Goal: Transaction & Acquisition: Purchase product/service

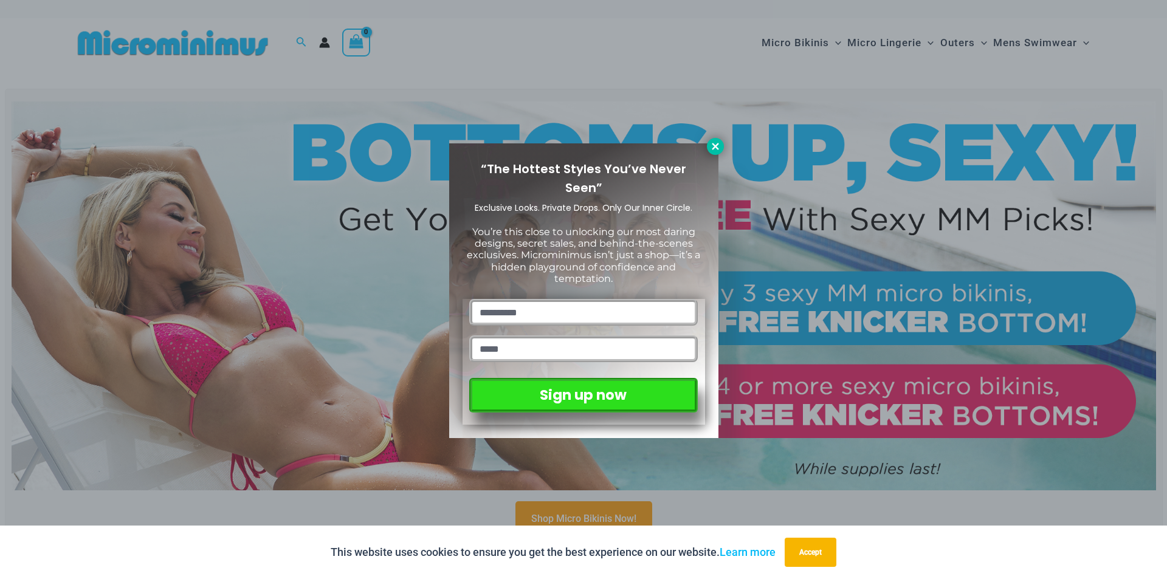
click at [716, 146] on icon at bounding box center [715, 146] width 7 height 7
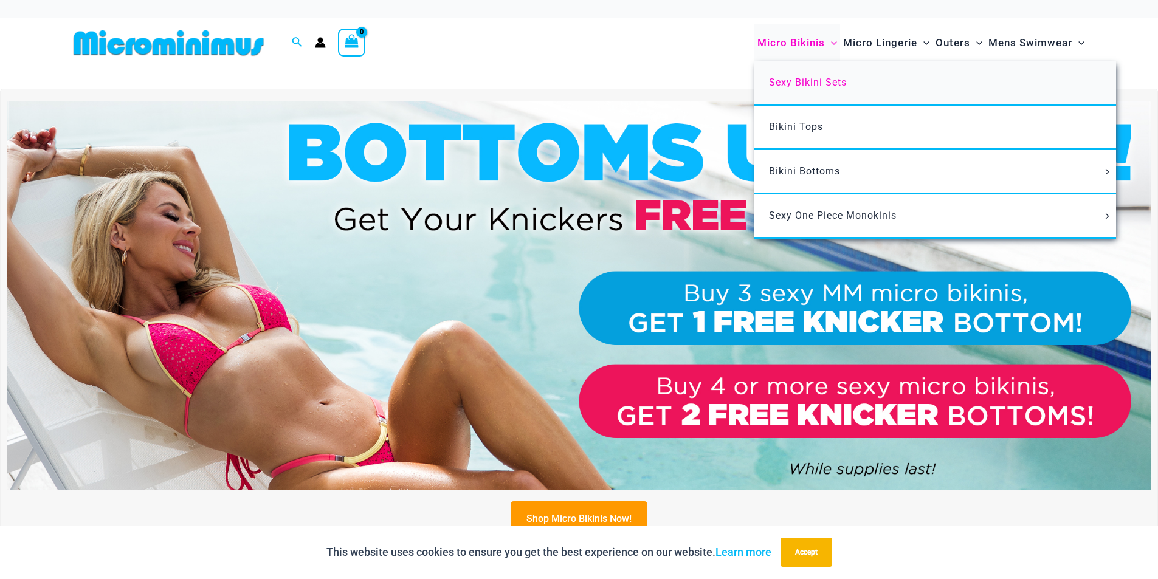
click at [803, 74] on link "Sexy Bikini Sets" at bounding box center [936, 83] width 362 height 44
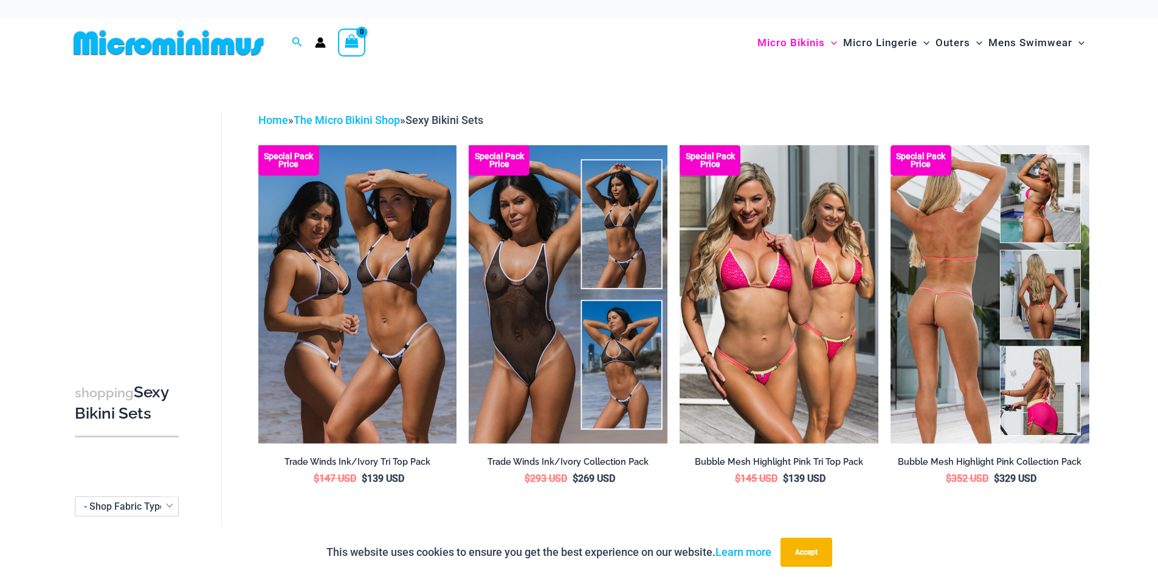
click at [957, 317] on img at bounding box center [990, 294] width 199 height 298
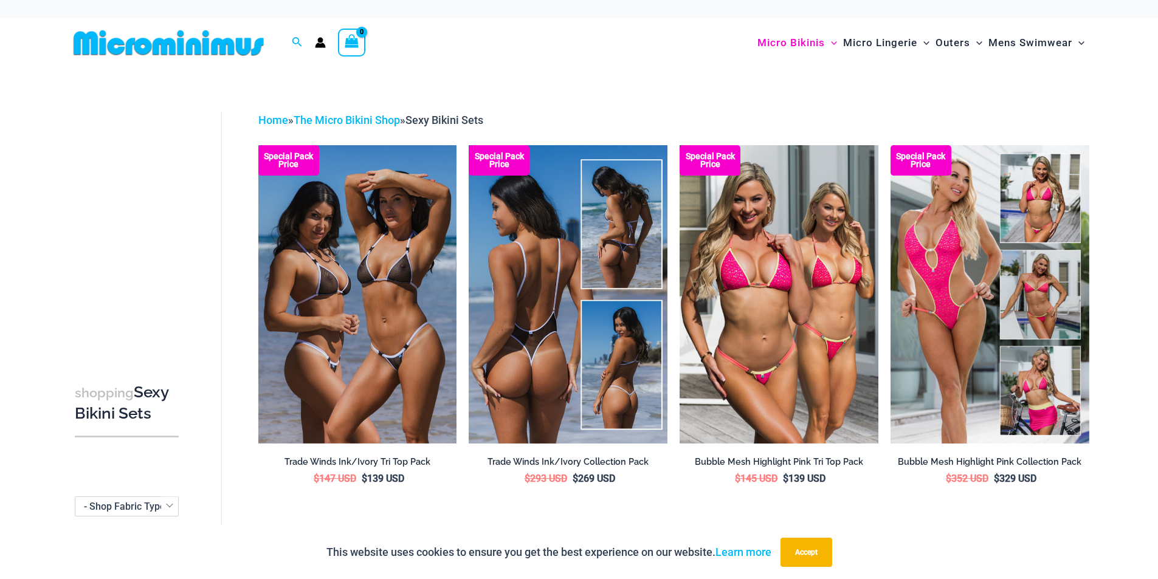
click at [555, 311] on img at bounding box center [568, 294] width 199 height 298
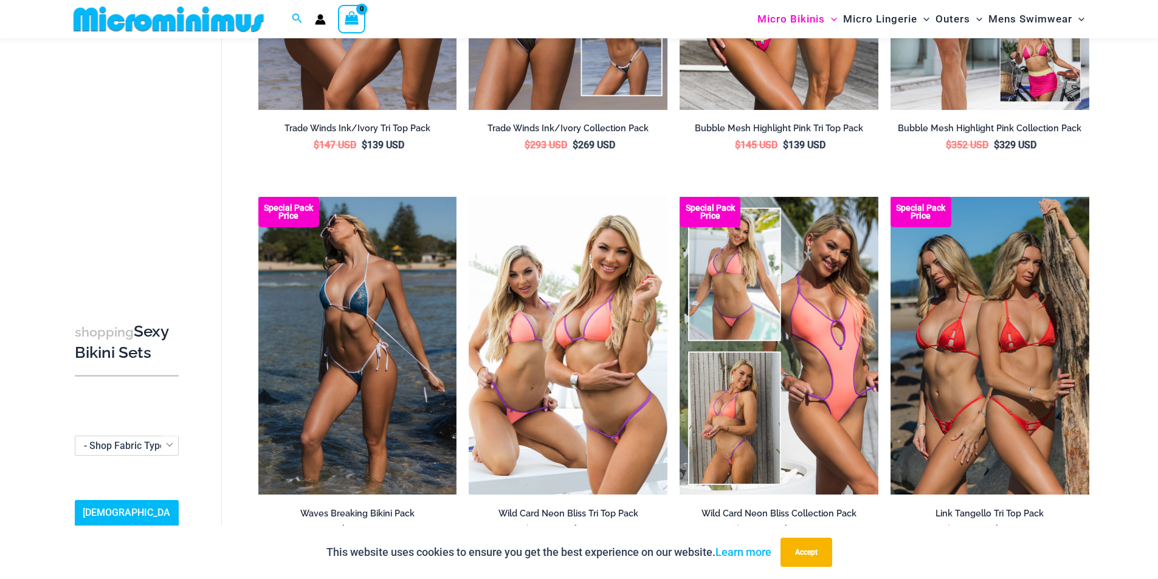
scroll to position [355, 0]
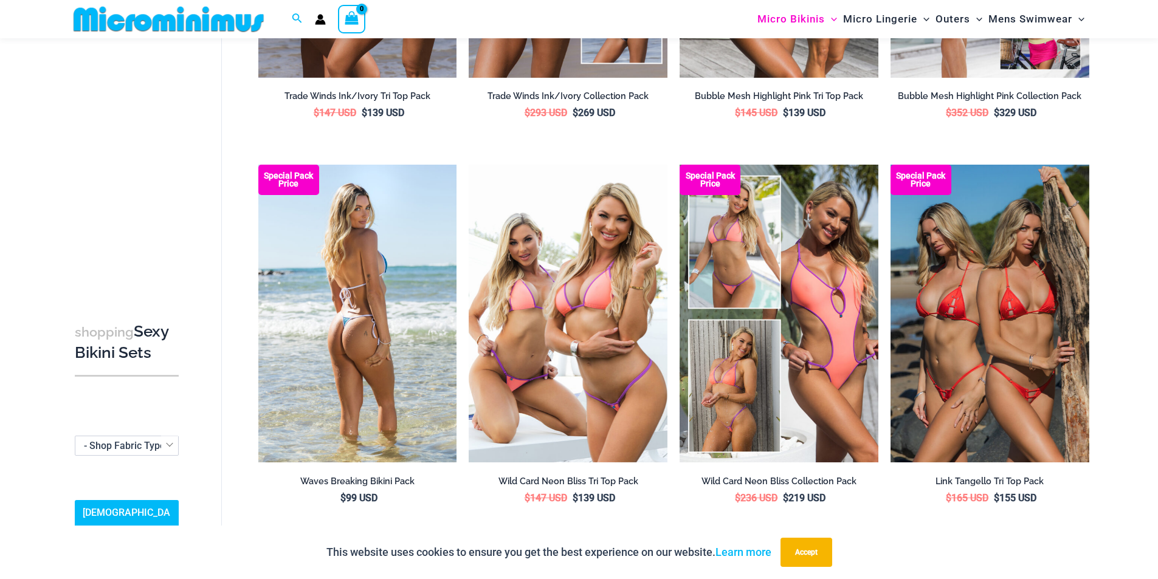
click at [384, 311] on img at bounding box center [357, 314] width 199 height 298
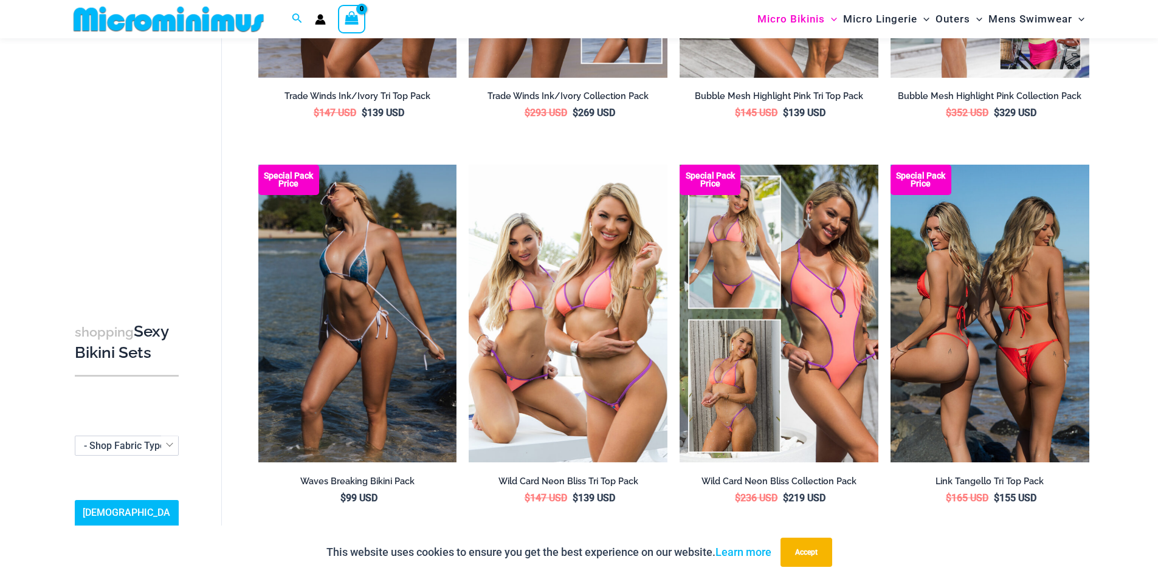
click at [1026, 296] on img at bounding box center [990, 314] width 199 height 298
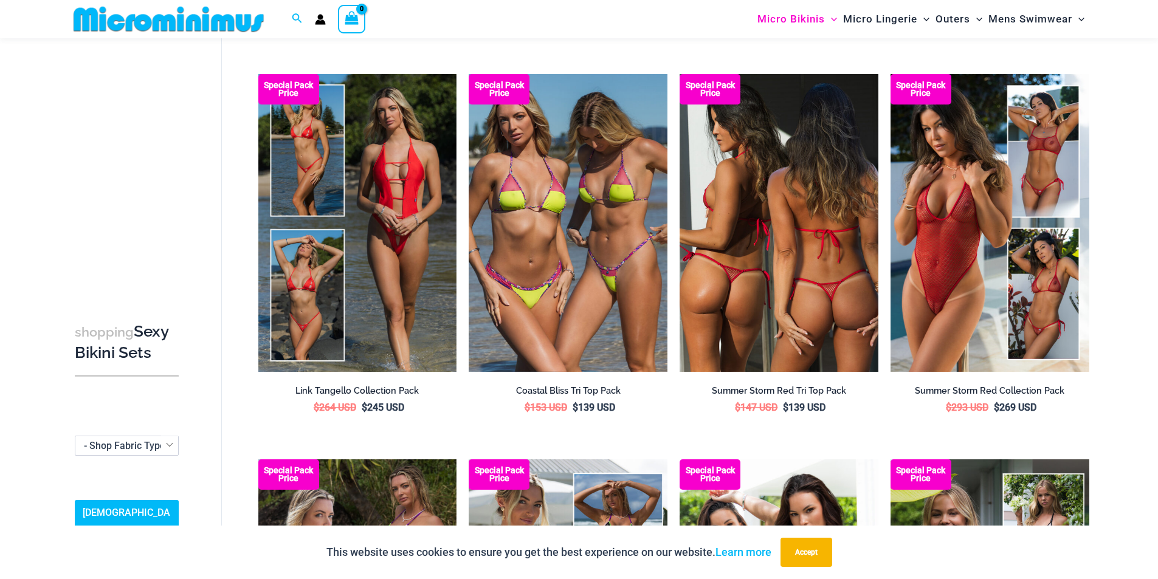
scroll to position [842, 0]
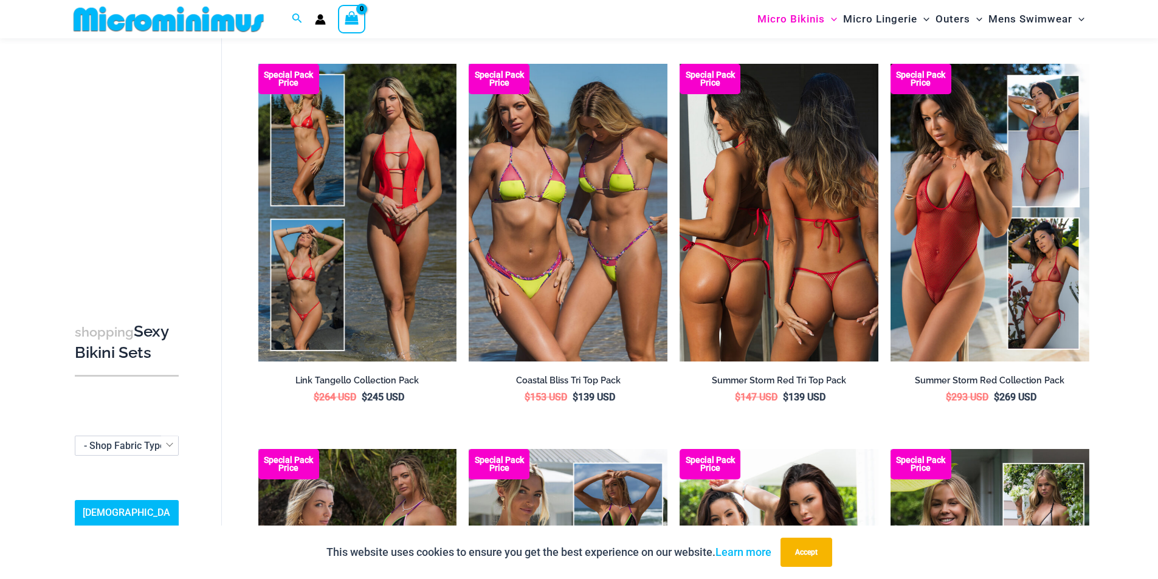
click at [833, 134] on img at bounding box center [779, 213] width 199 height 298
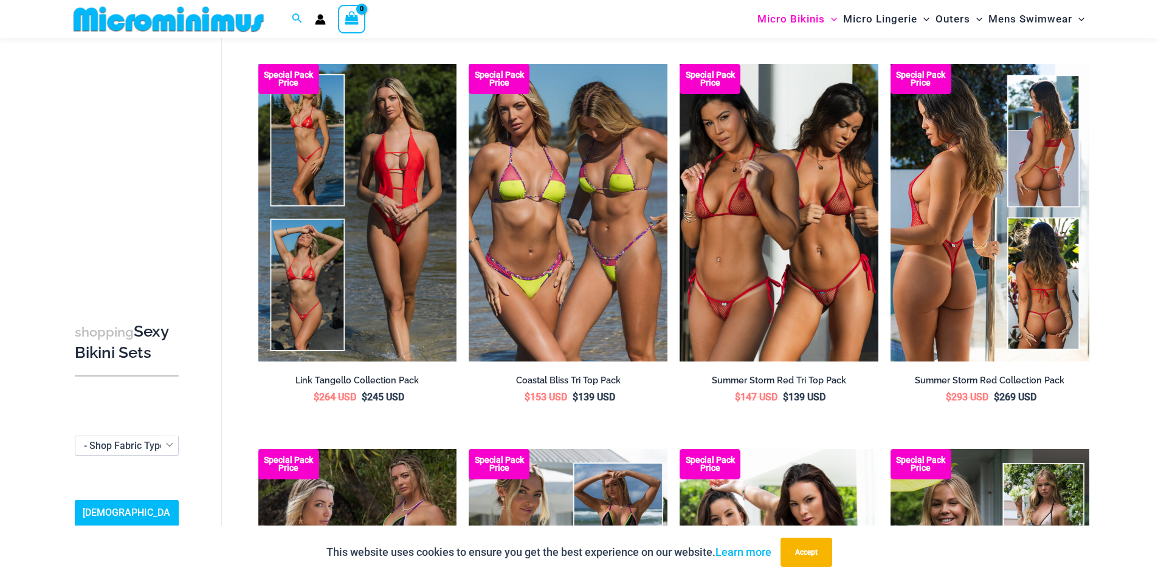
click at [973, 259] on img at bounding box center [990, 213] width 199 height 298
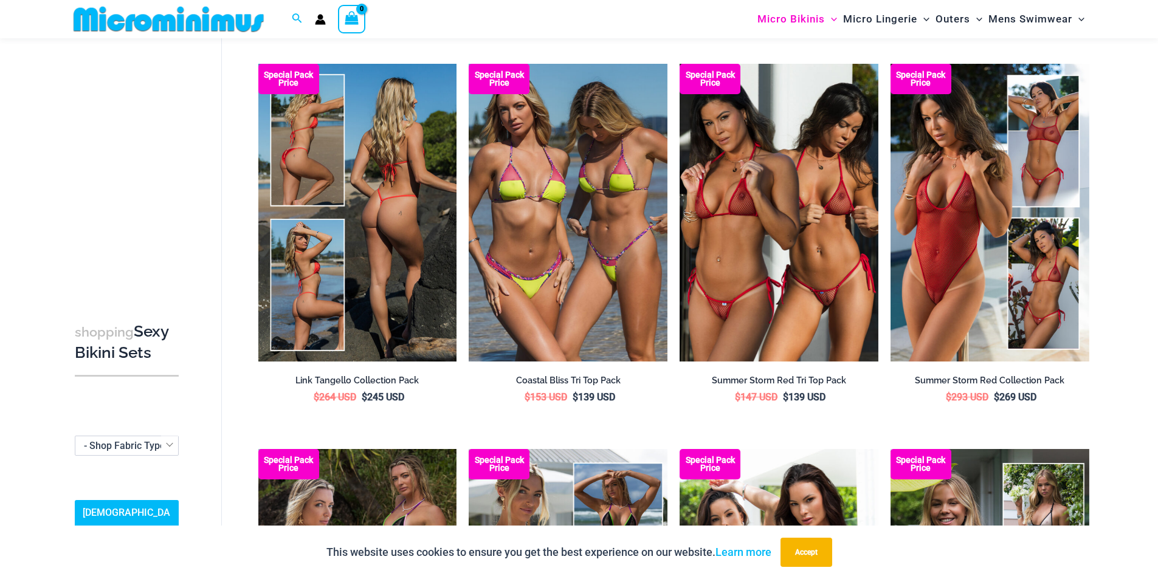
click at [329, 247] on img at bounding box center [357, 213] width 199 height 298
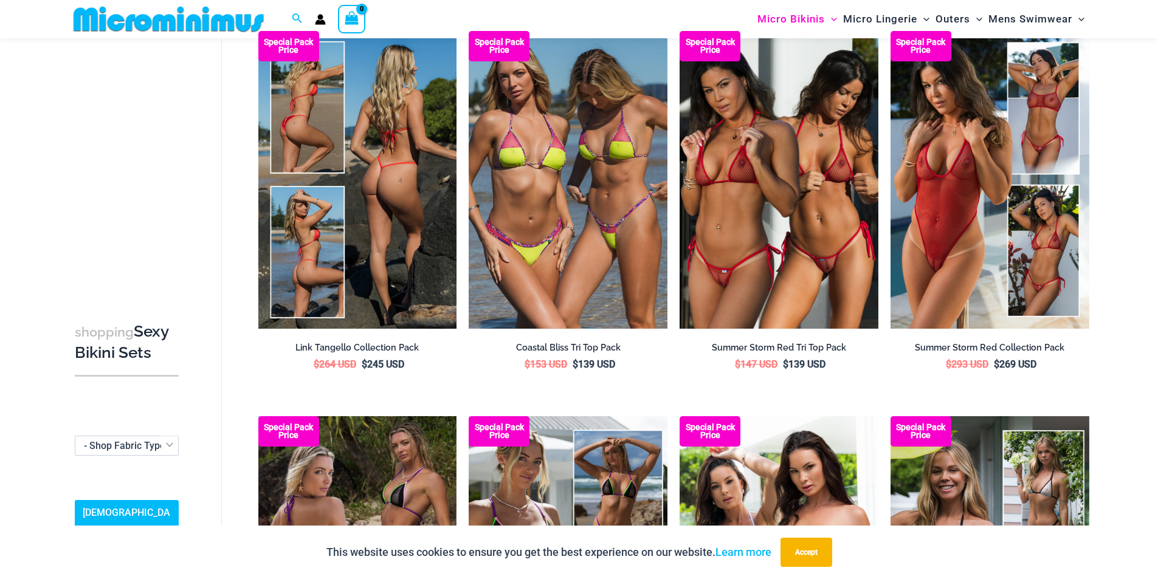
scroll to position [902, 0]
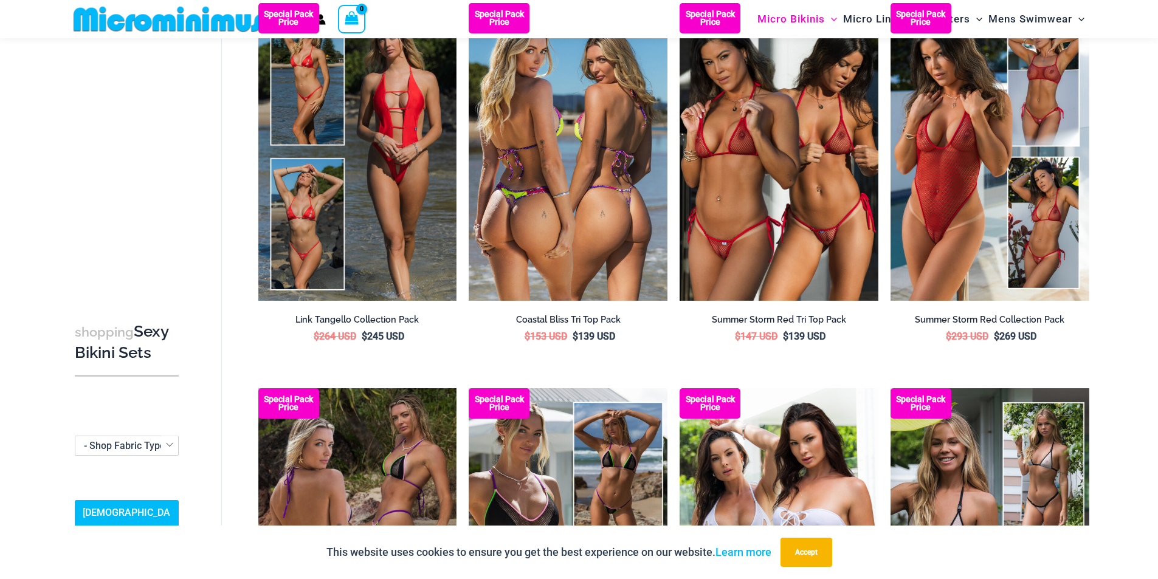
click at [592, 229] on img at bounding box center [568, 152] width 199 height 298
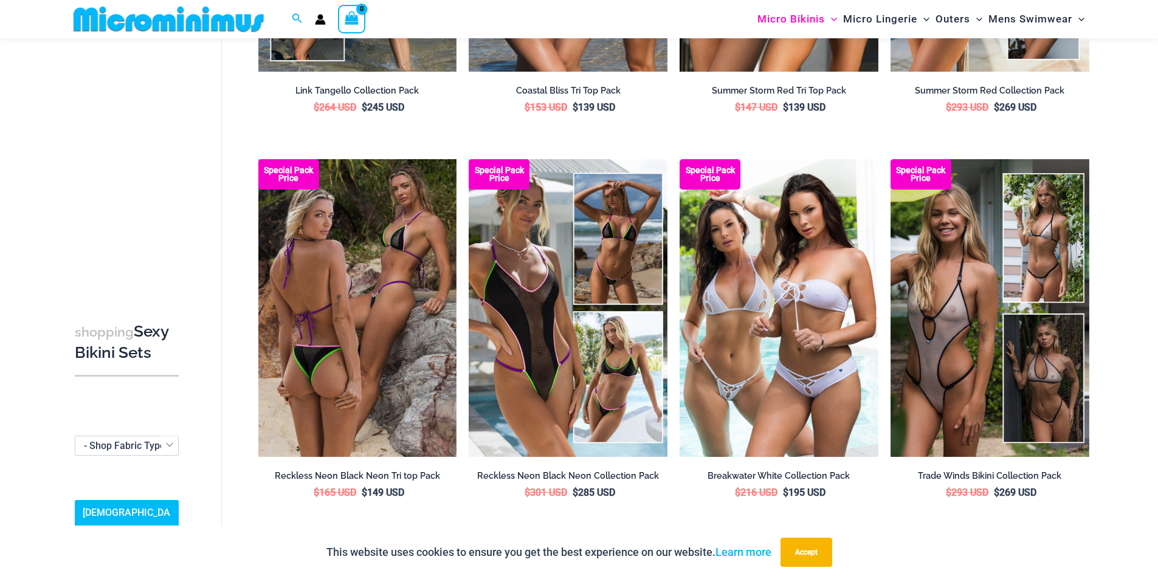
scroll to position [1146, 0]
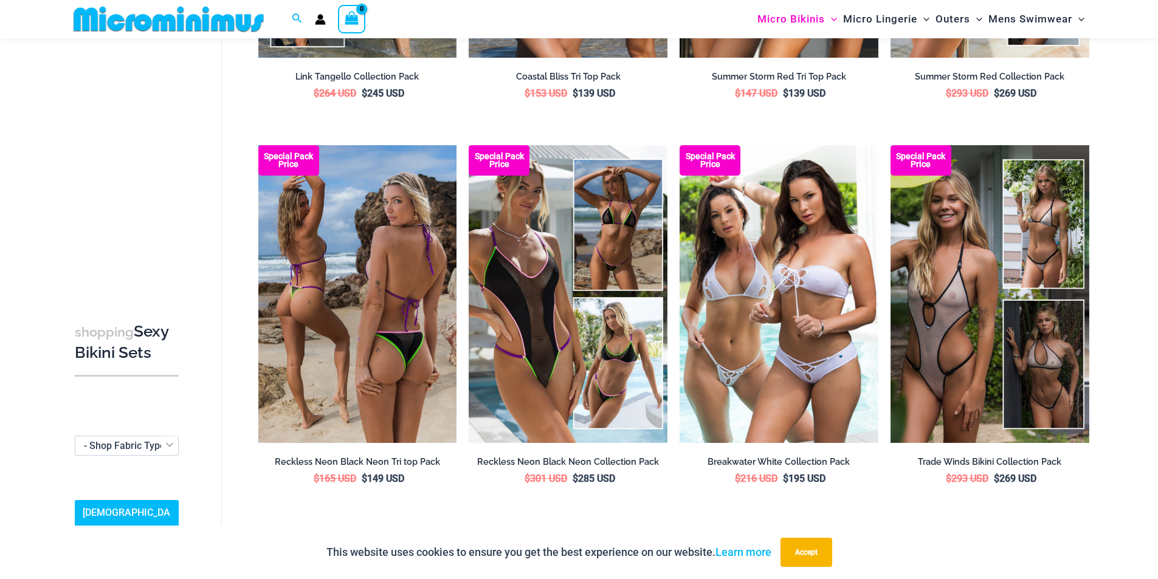
click at [337, 271] on img at bounding box center [357, 294] width 199 height 298
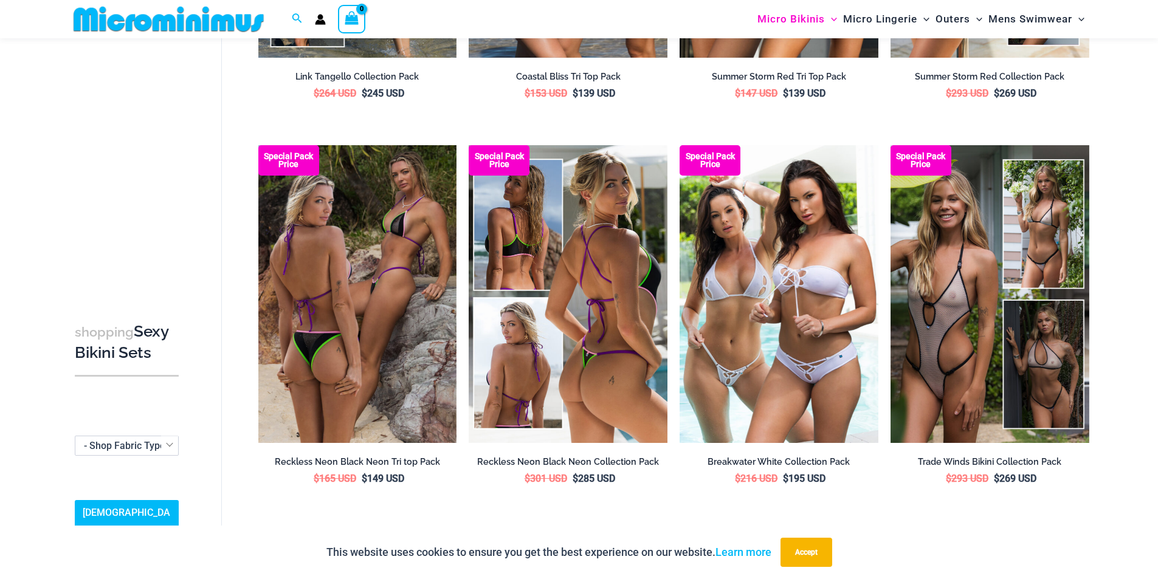
click at [613, 249] on img at bounding box center [568, 294] width 199 height 298
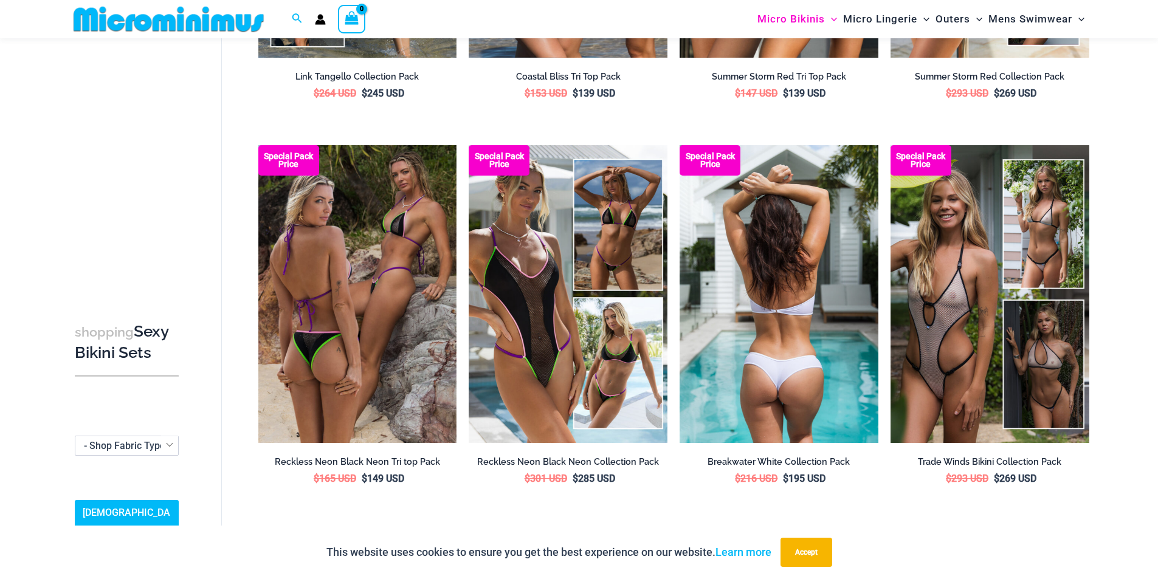
click at [822, 320] on img at bounding box center [779, 294] width 199 height 298
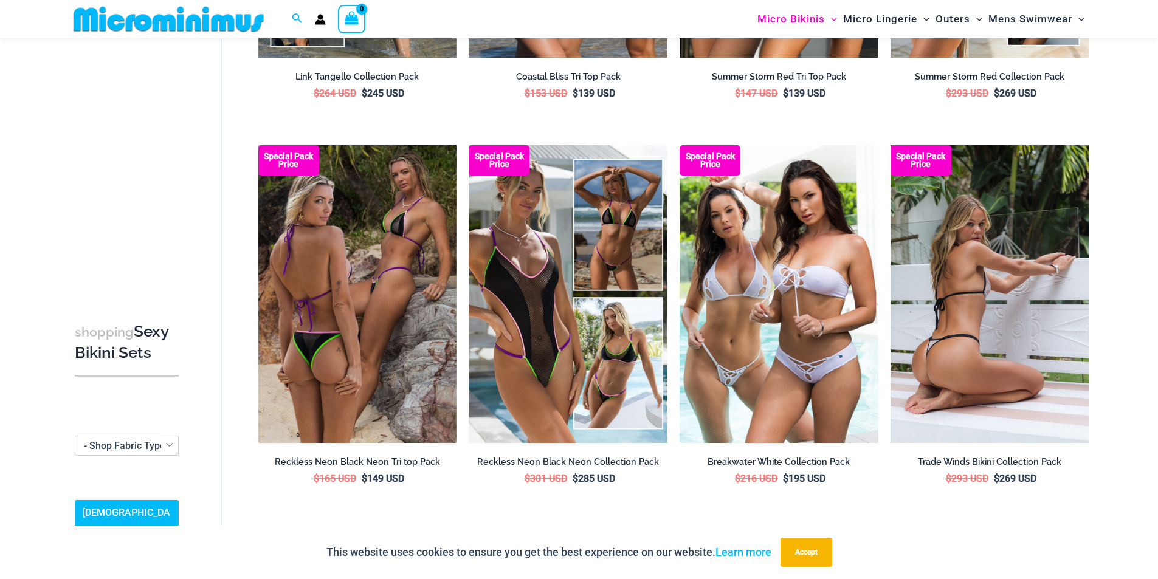
click at [982, 310] on img at bounding box center [990, 294] width 199 height 298
click at [980, 277] on img at bounding box center [990, 294] width 199 height 298
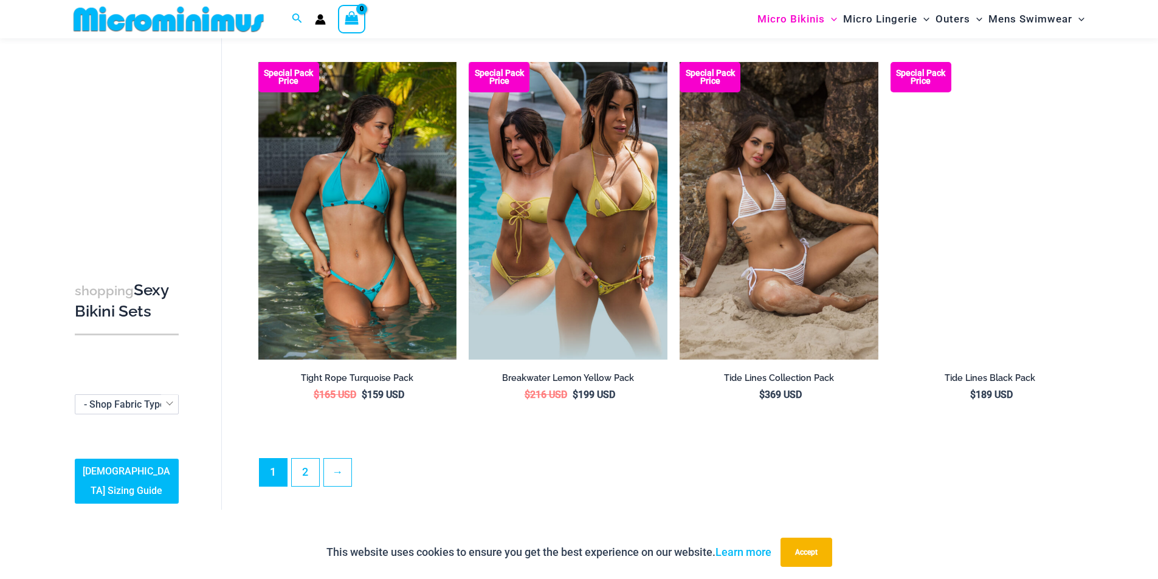
scroll to position [2848, 0]
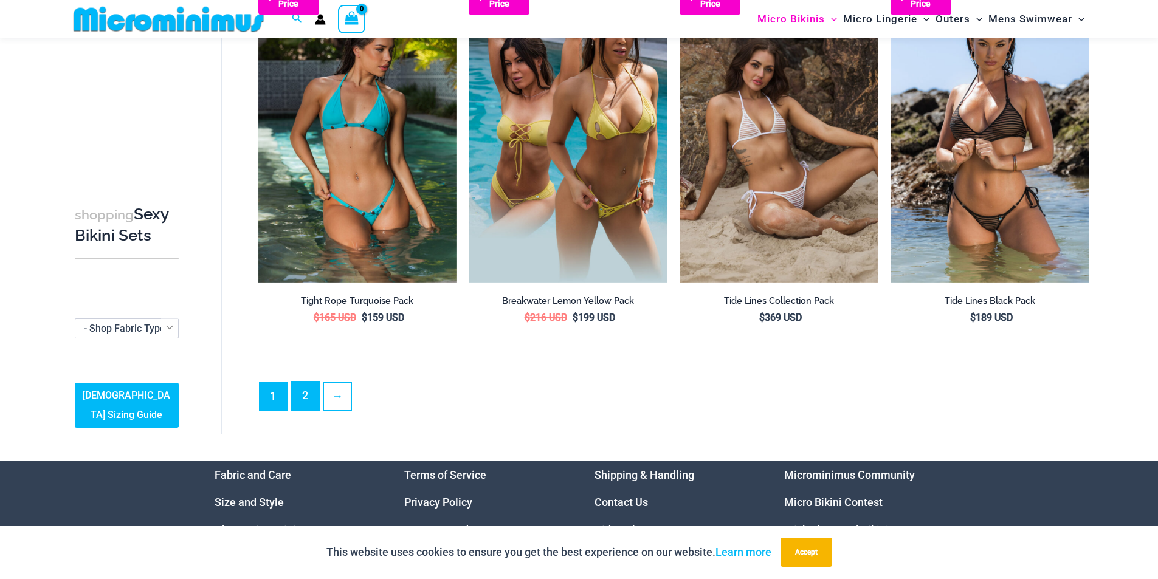
click at [311, 389] on link "2" at bounding box center [305, 396] width 27 height 29
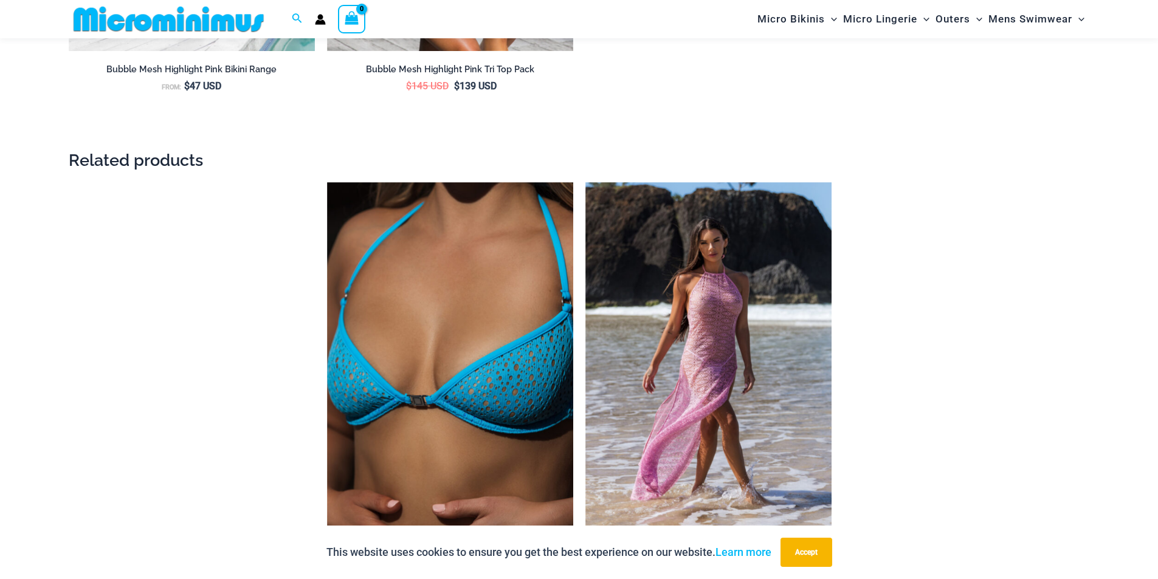
scroll to position [2970, 0]
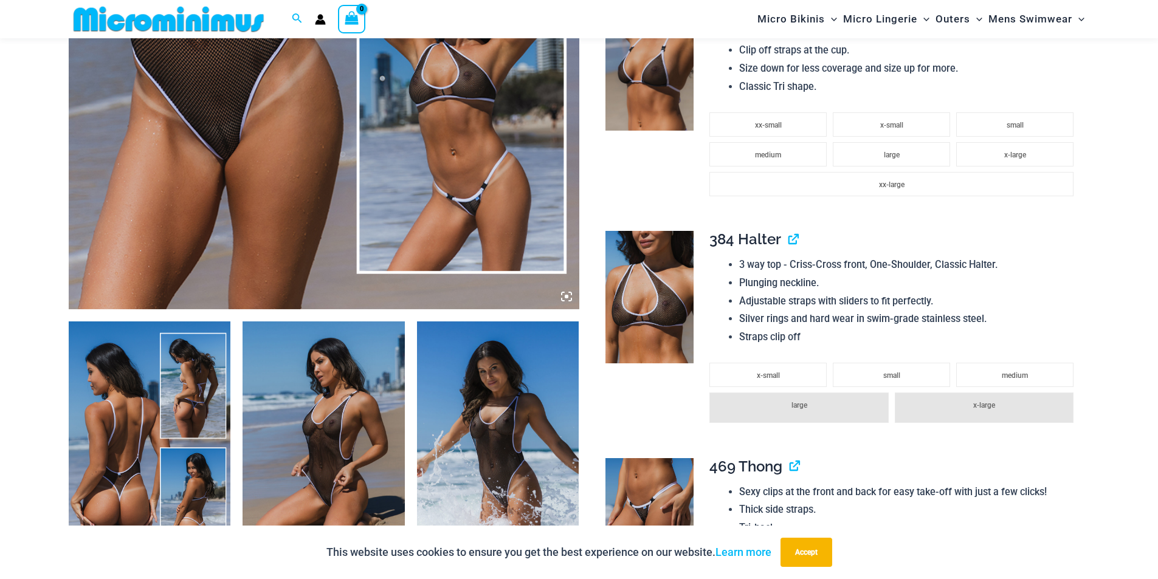
scroll to position [608, 0]
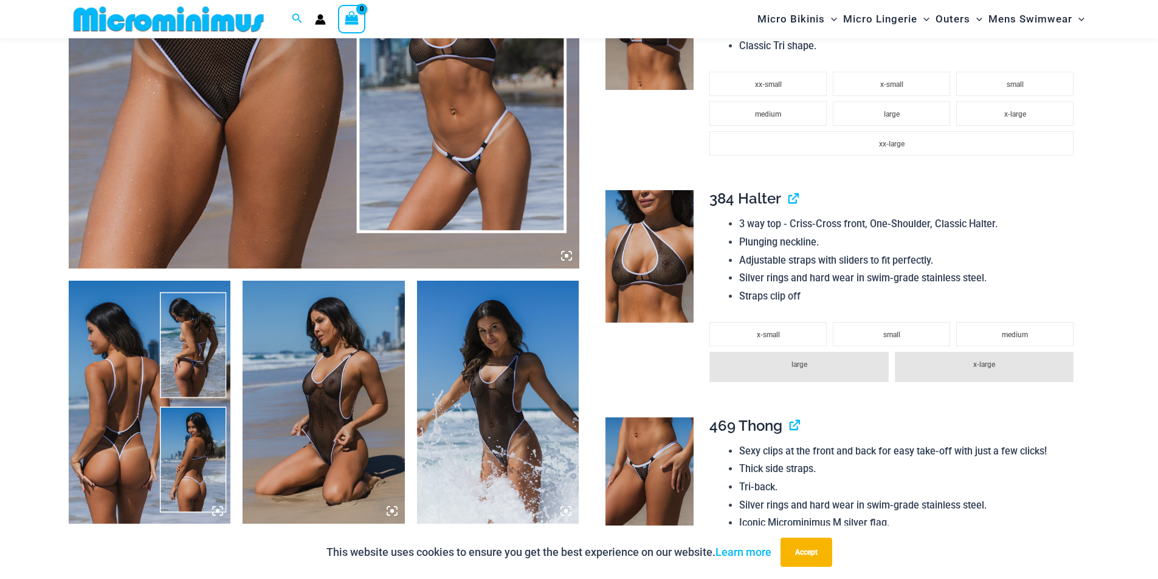
click at [567, 255] on icon at bounding box center [567, 256] width 4 height 4
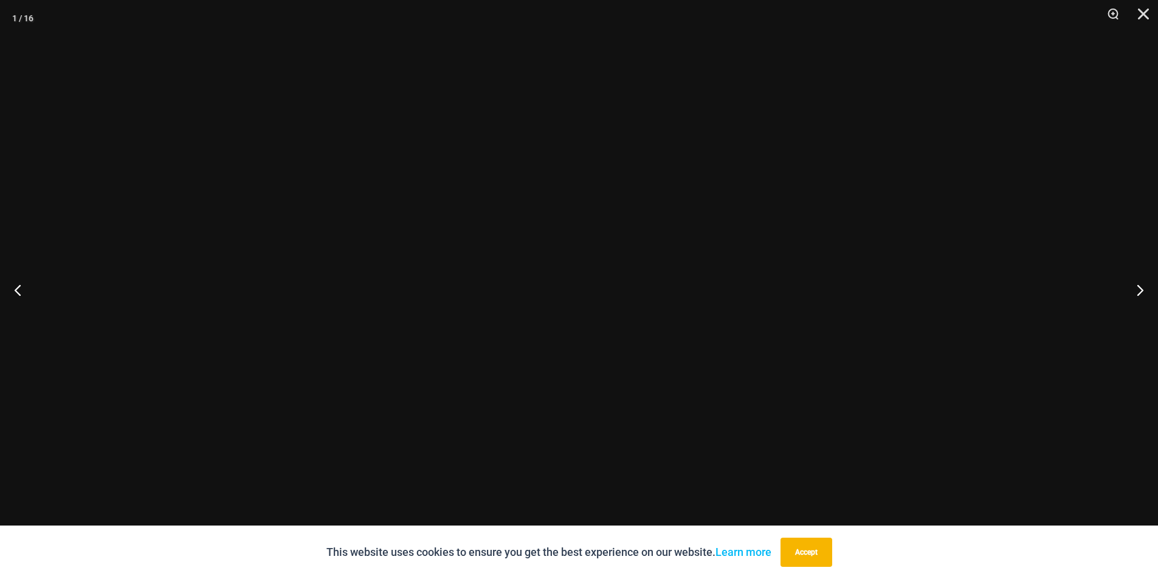
click at [507, 418] on img at bounding box center [579, 289] width 338 height 507
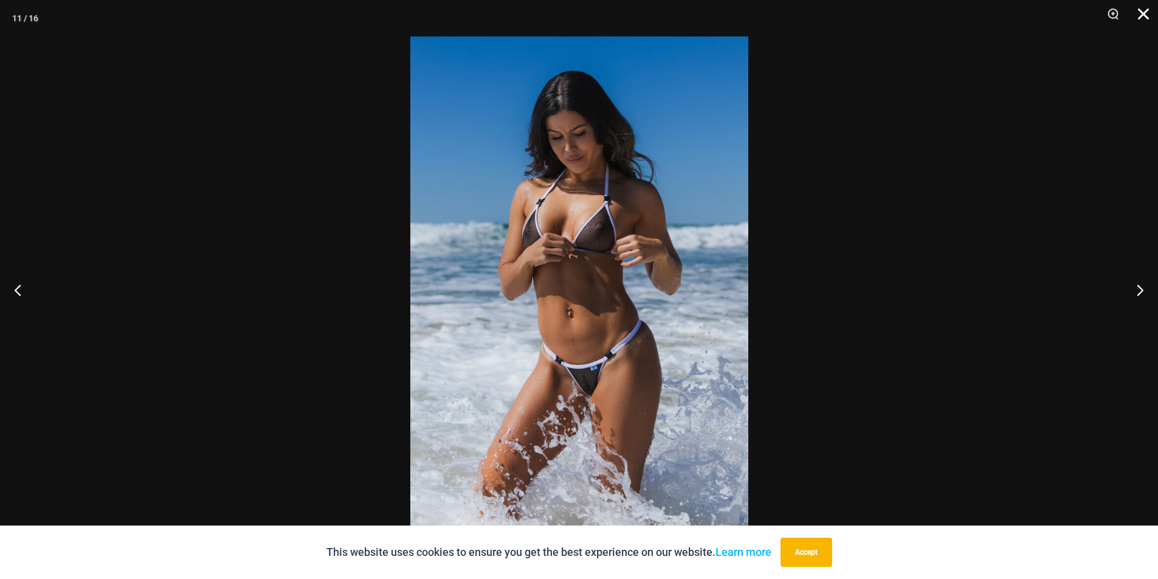
click at [1149, 11] on button "Close" at bounding box center [1139, 18] width 30 height 36
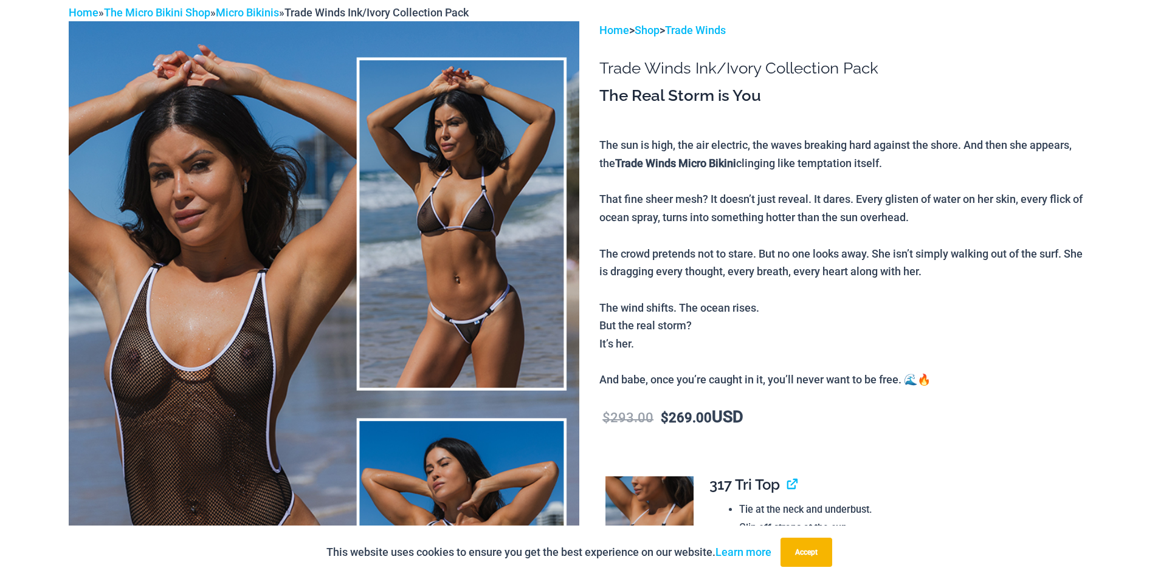
scroll to position [0, 0]
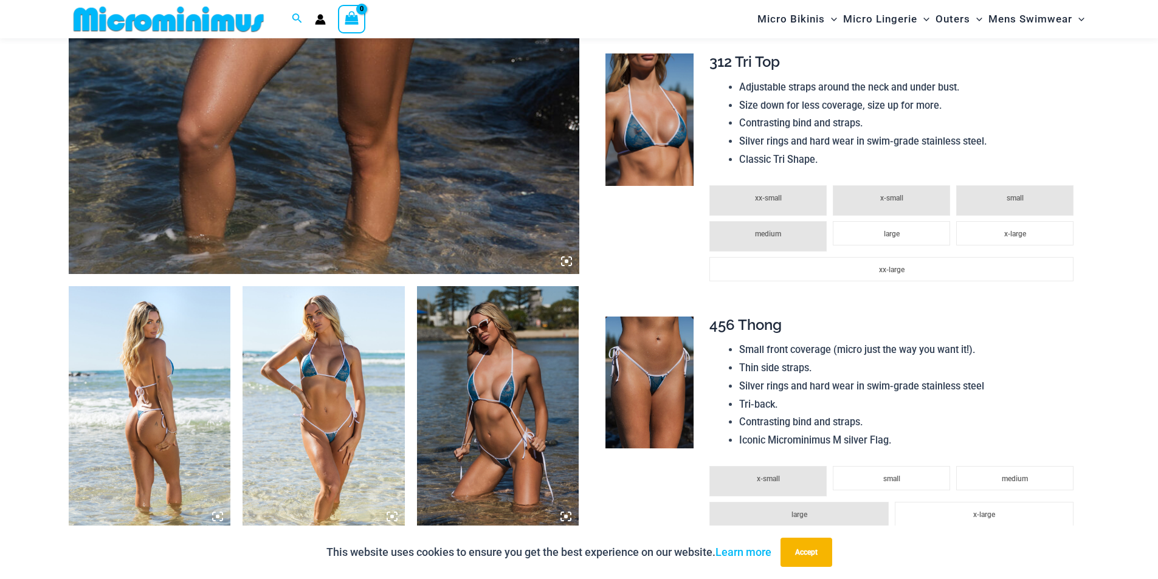
scroll to position [657, 0]
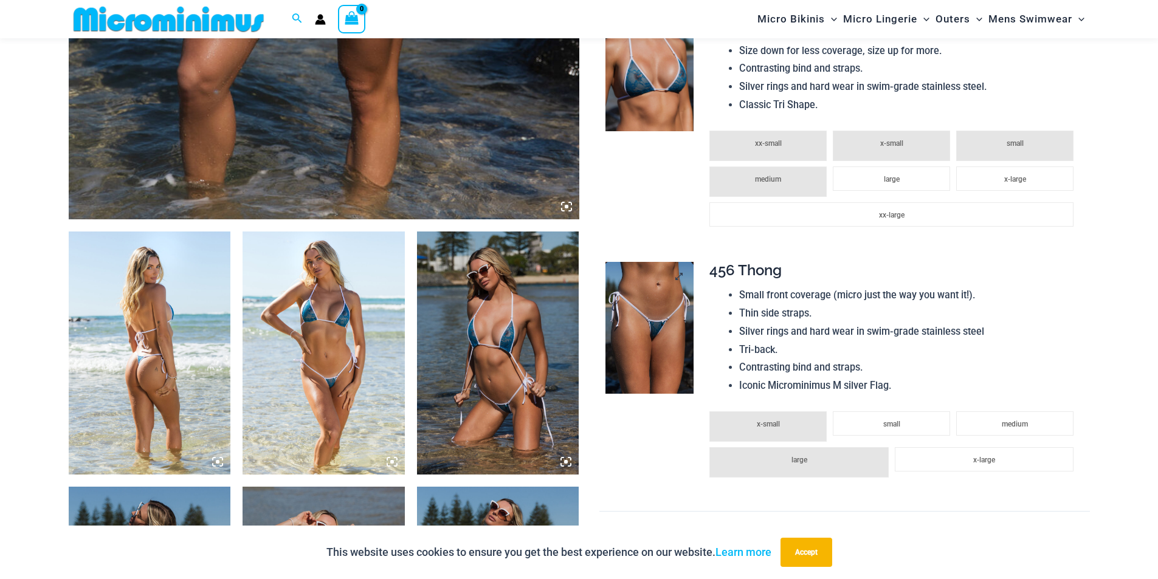
click at [650, 315] on img at bounding box center [650, 328] width 88 height 133
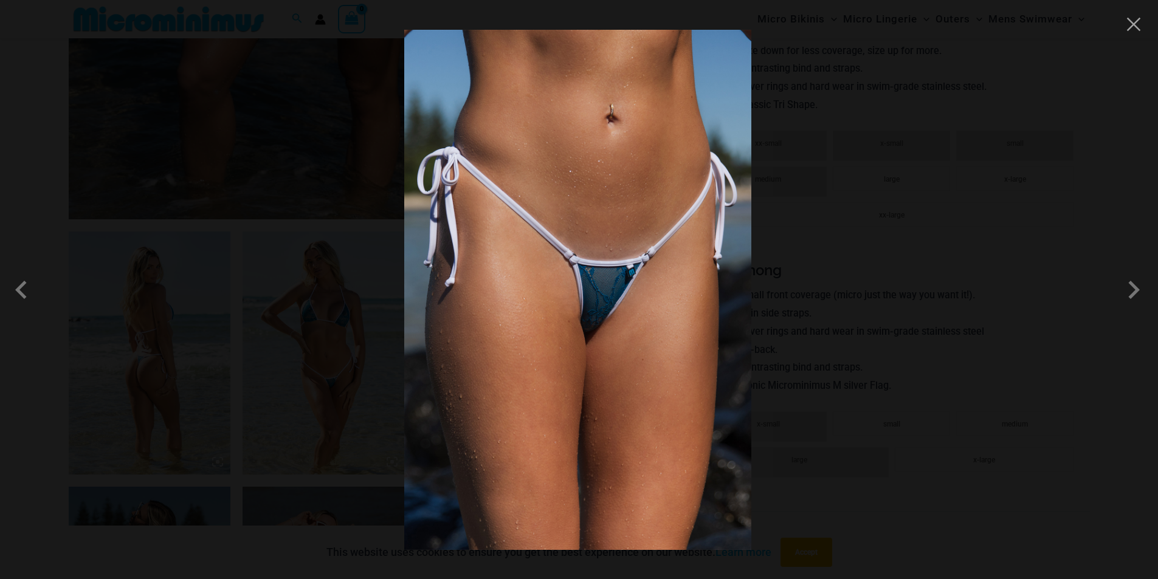
click at [1124, 24] on div at bounding box center [579, 289] width 1158 height 579
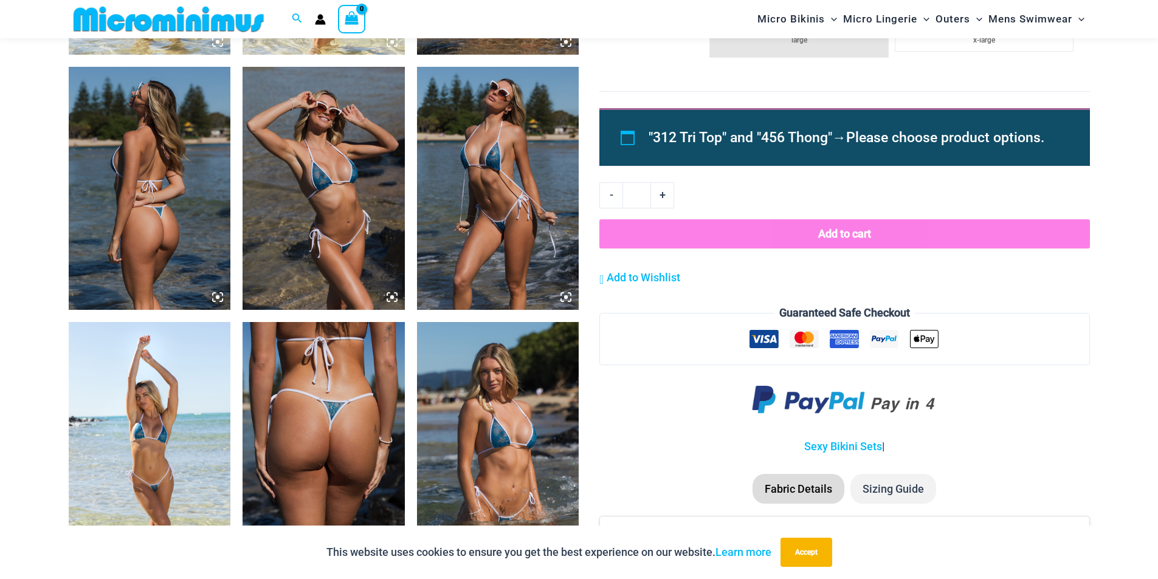
scroll to position [1083, 0]
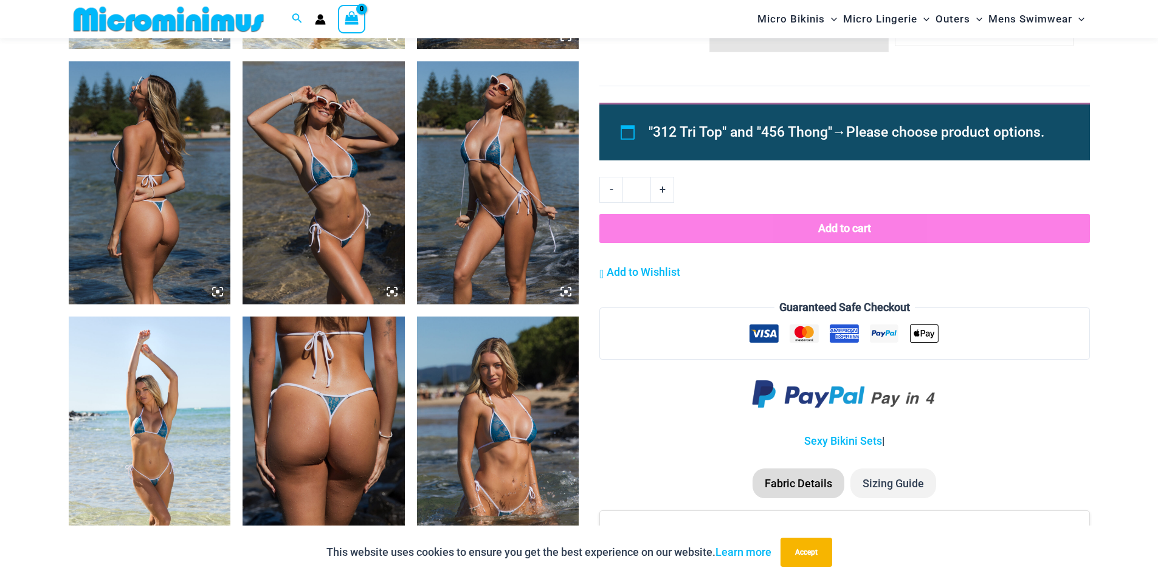
click at [331, 405] on img at bounding box center [324, 438] width 162 height 243
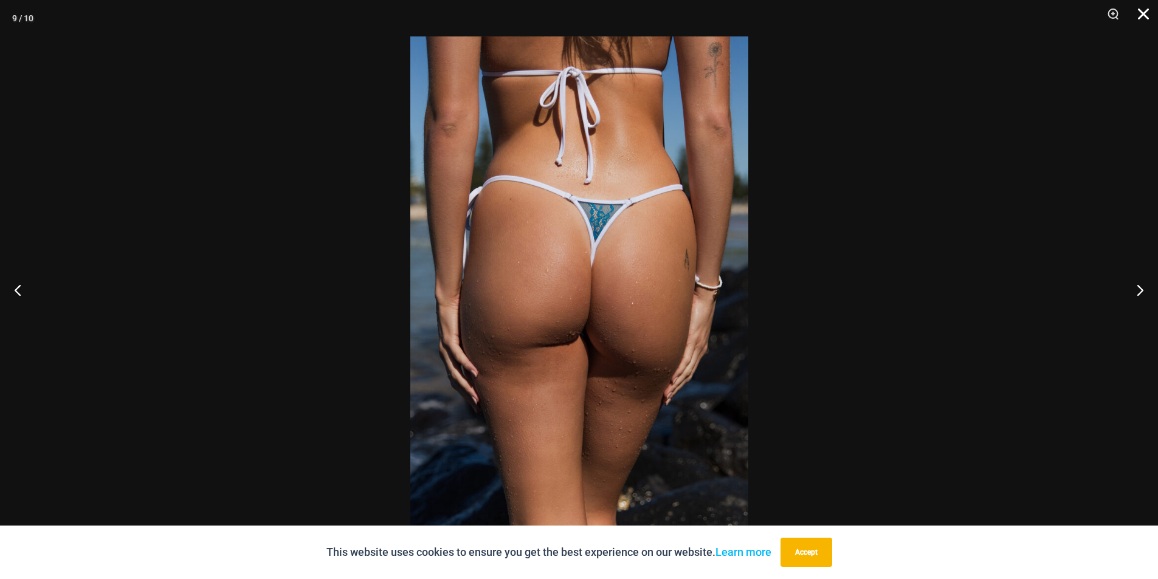
click at [1143, 14] on button "Close" at bounding box center [1139, 18] width 30 height 36
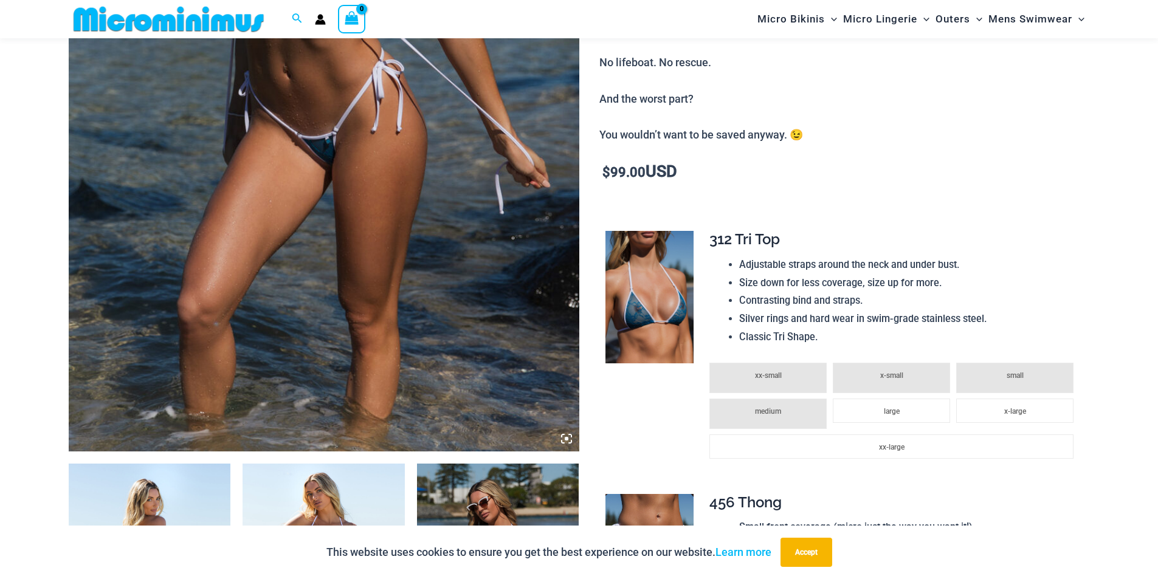
scroll to position [414, 0]
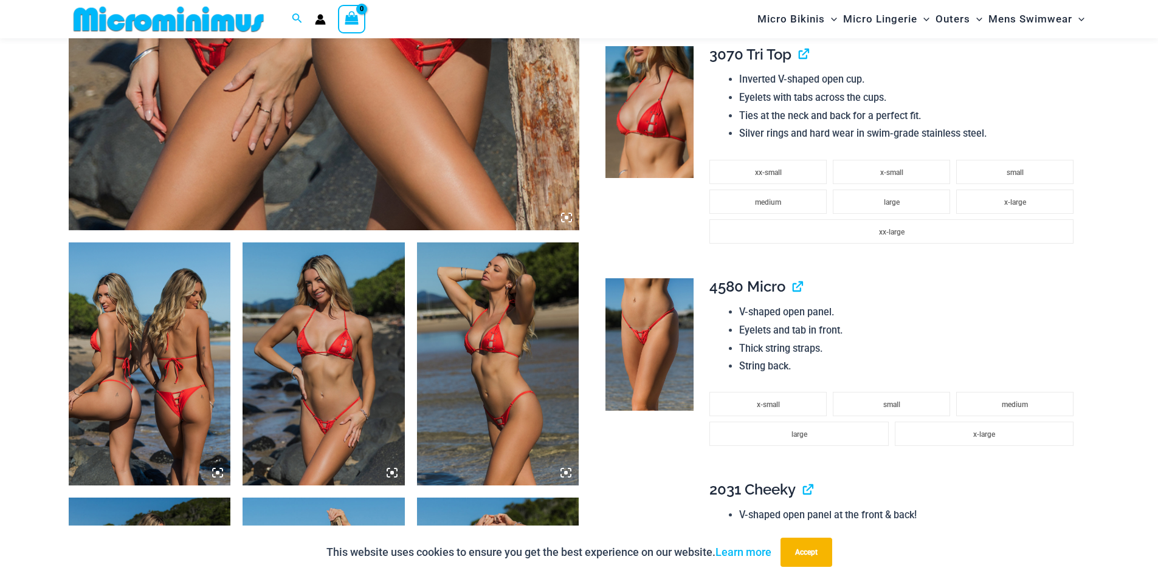
scroll to position [659, 0]
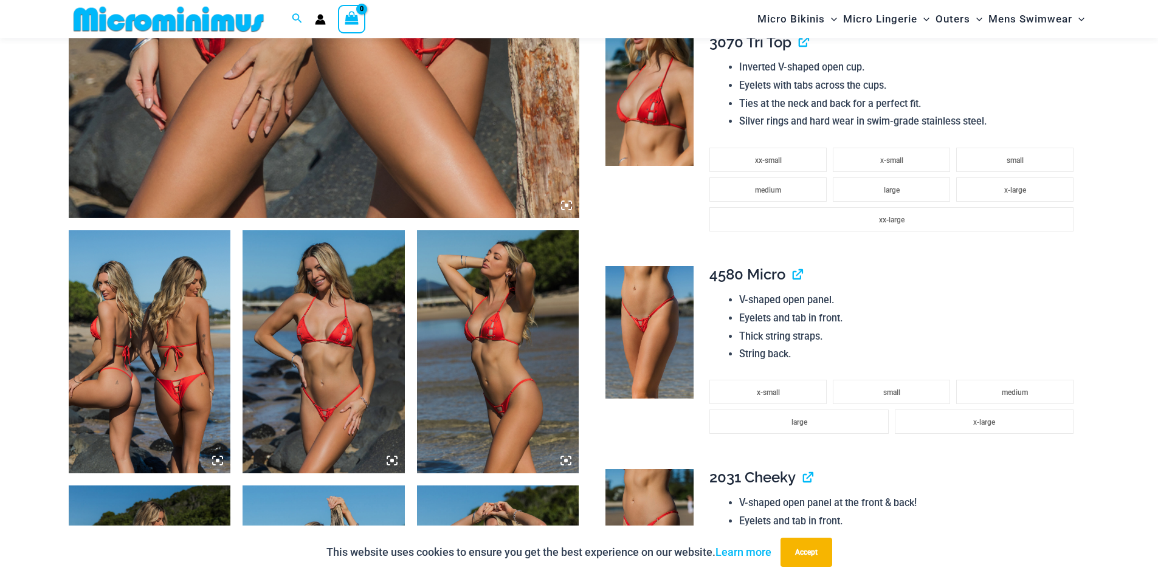
click at [182, 386] on img at bounding box center [150, 351] width 162 height 243
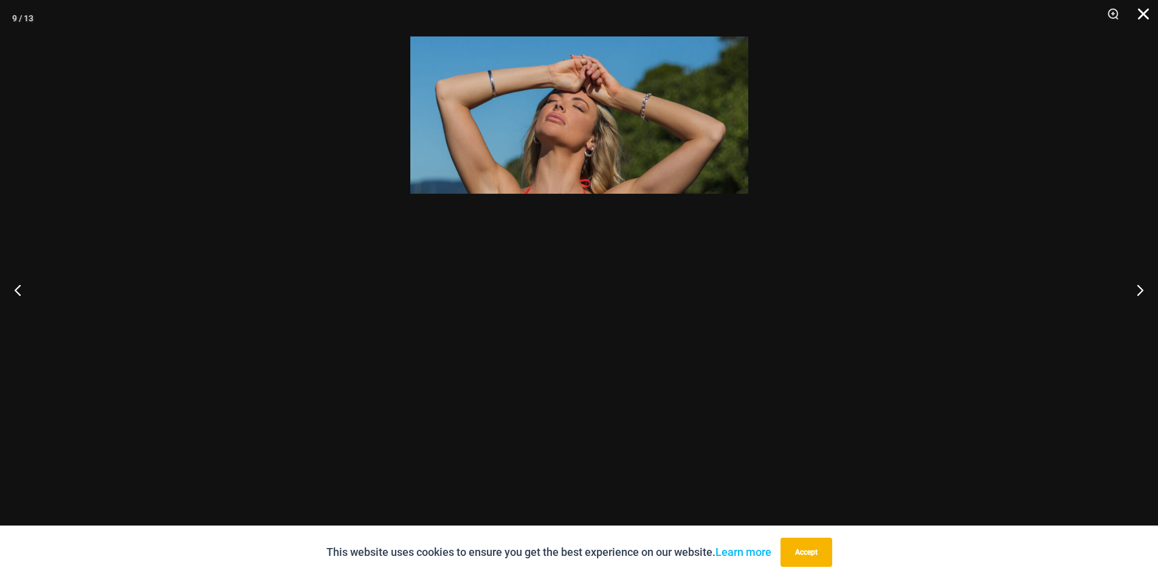
click at [1154, 9] on button "Close" at bounding box center [1139, 18] width 30 height 36
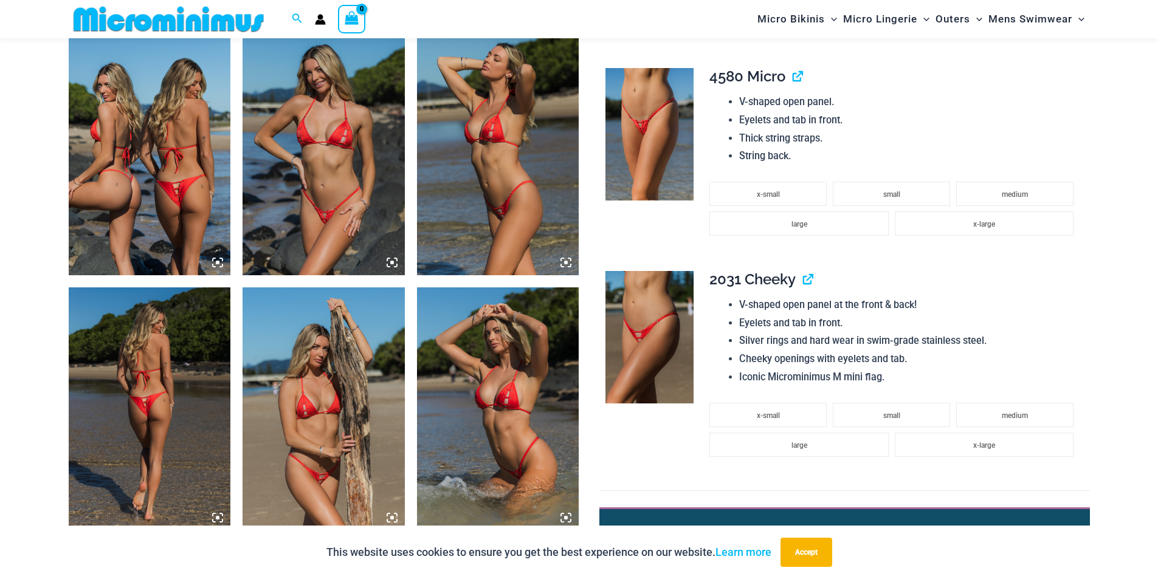
scroll to position [1024, 0]
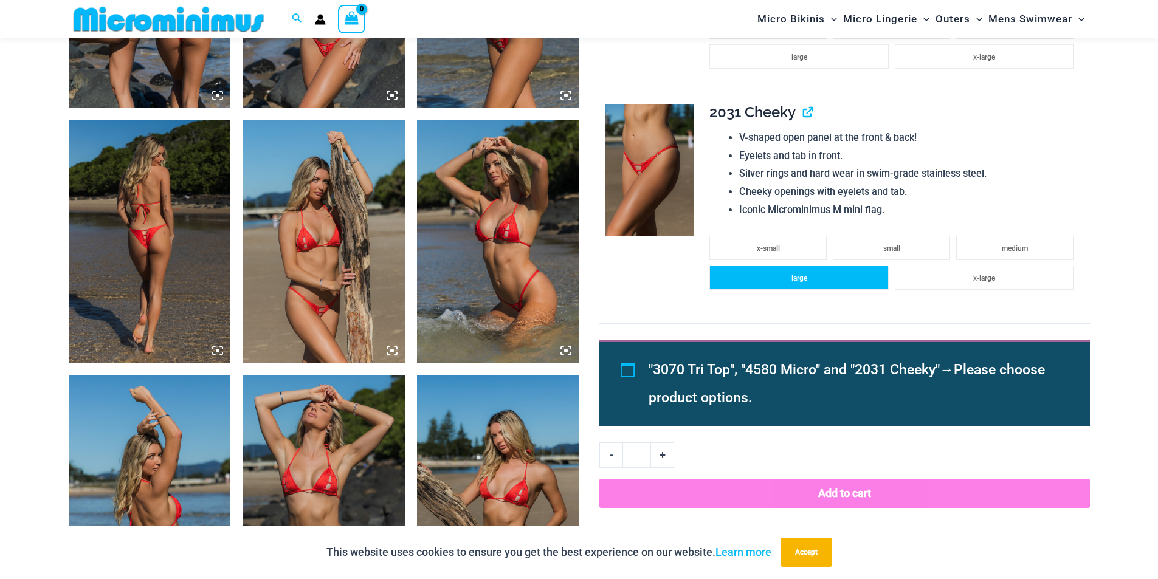
drag, startPoint x: 764, startPoint y: 279, endPoint x: 755, endPoint y: 275, distance: 9.3
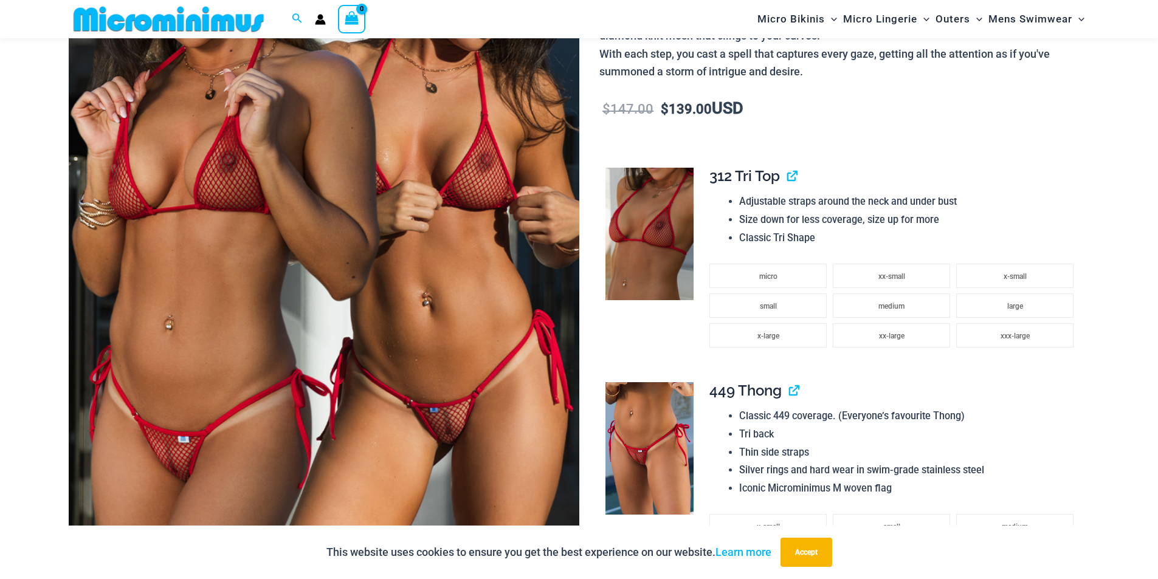
scroll to position [475, 0]
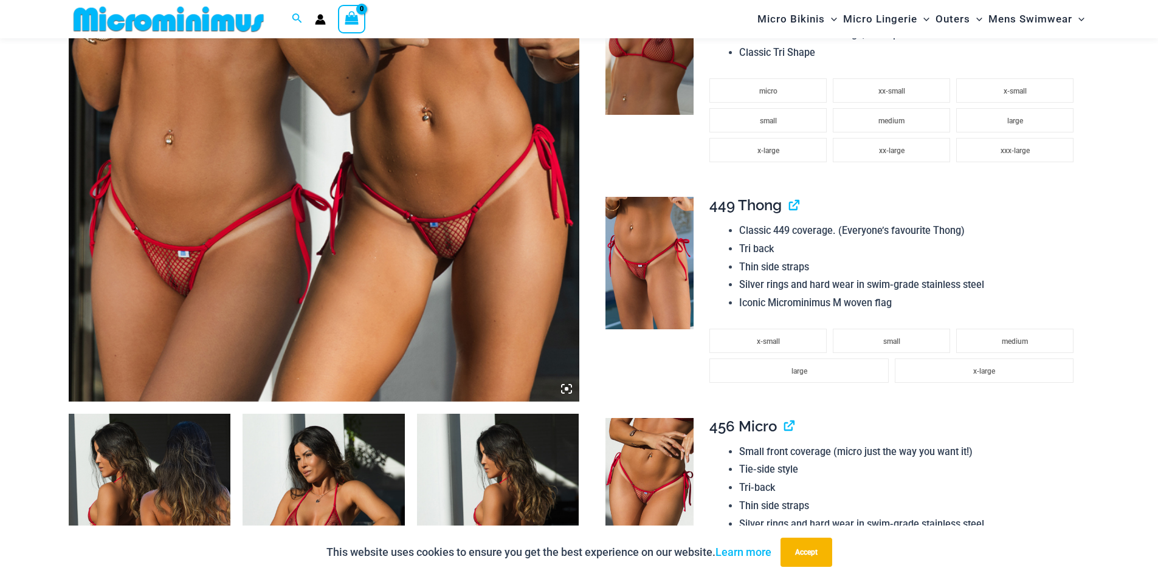
click at [455, 290] on img at bounding box center [324, 19] width 511 height 766
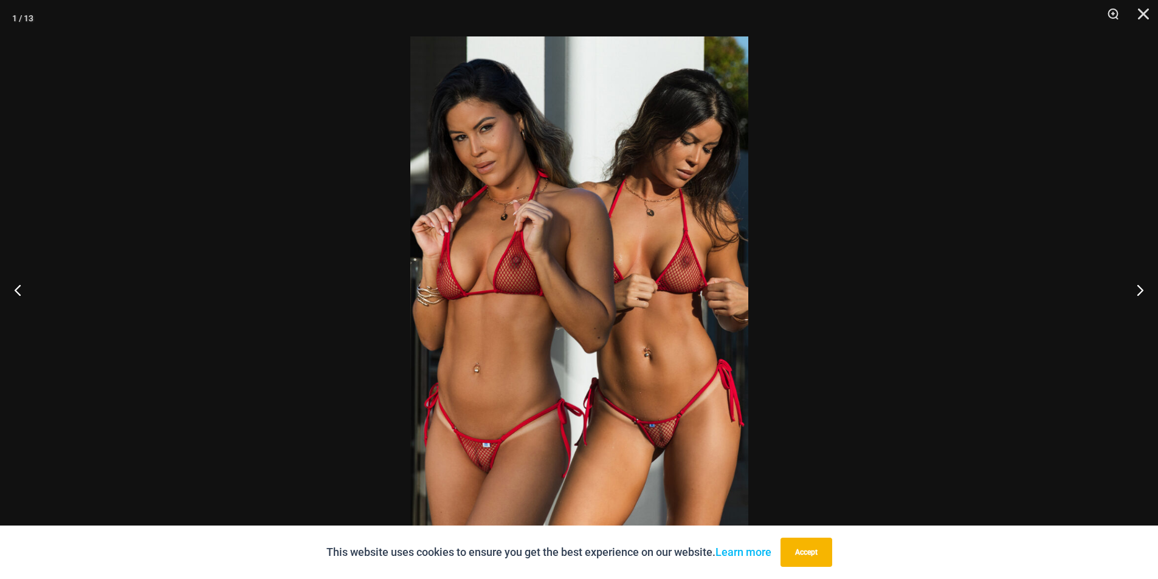
click at [668, 434] on img at bounding box center [579, 289] width 338 height 507
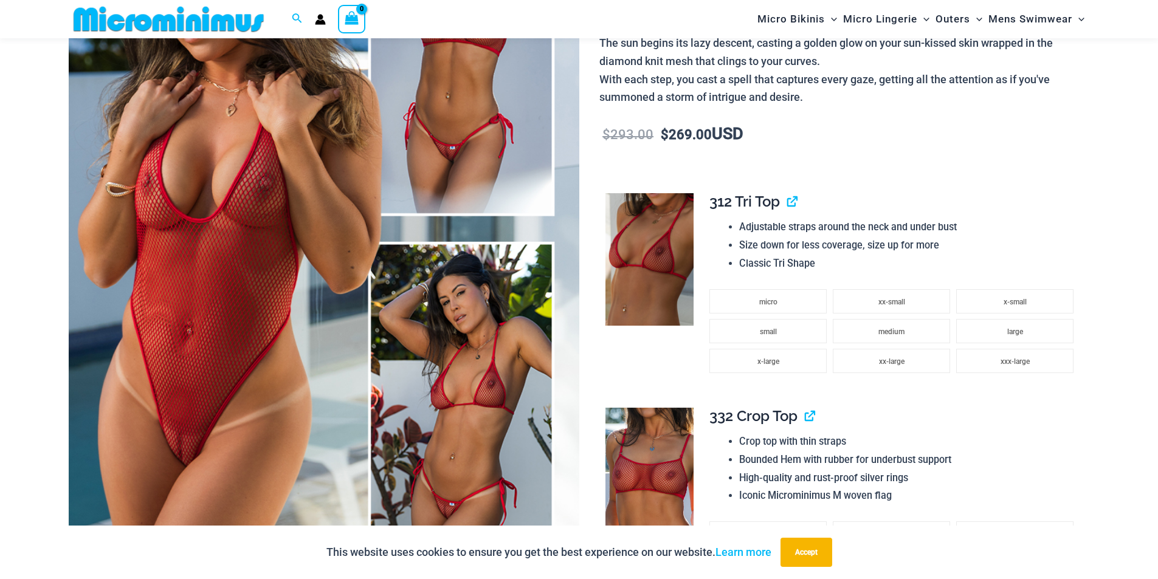
scroll to position [173, 0]
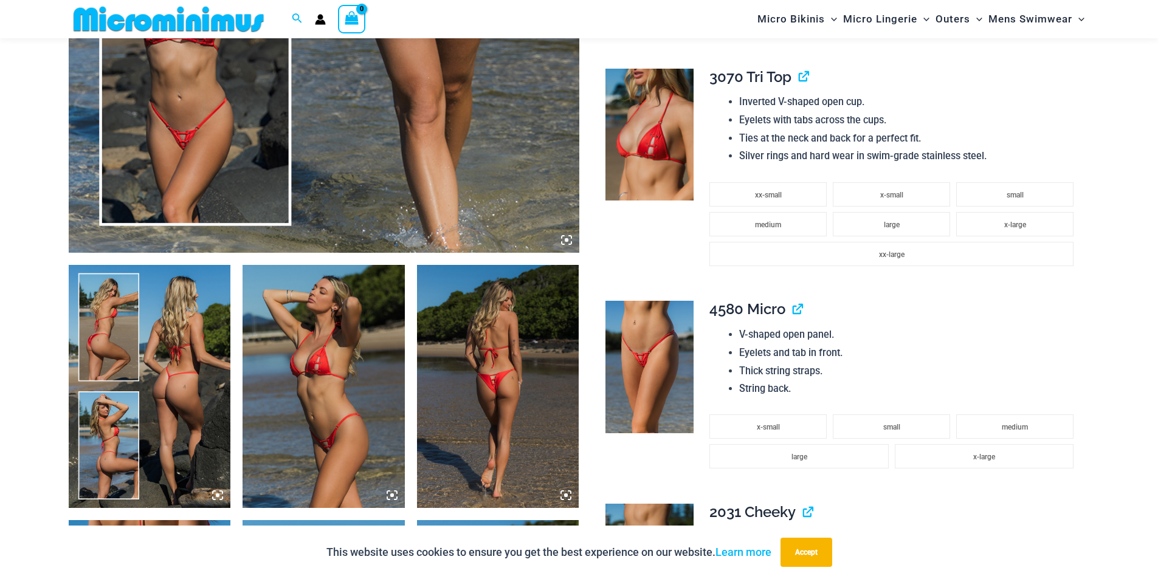
scroll to position [780, 0]
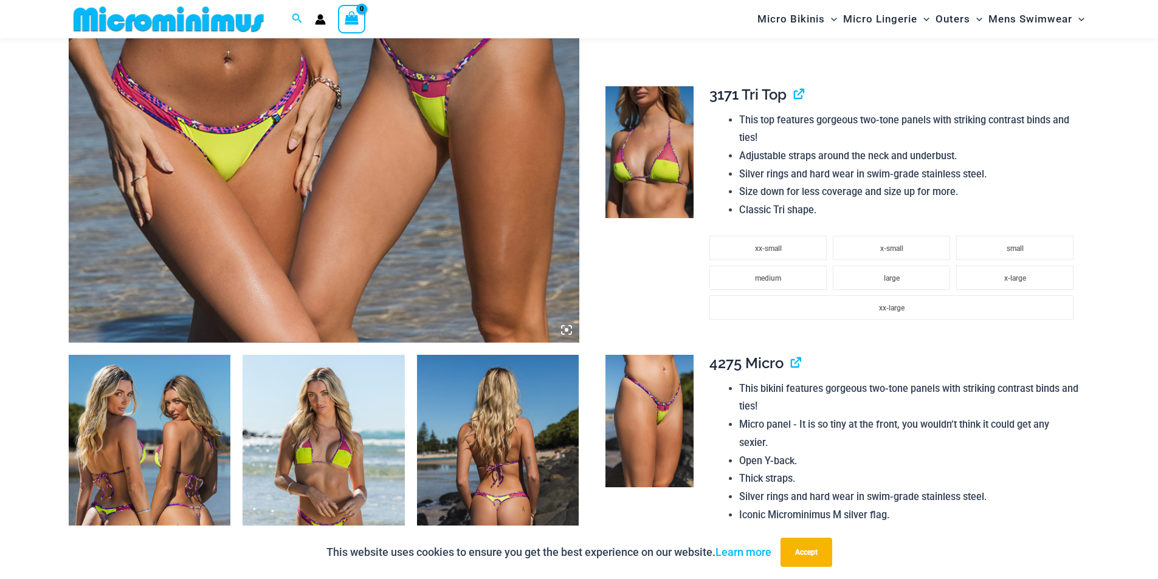
scroll to position [477, 0]
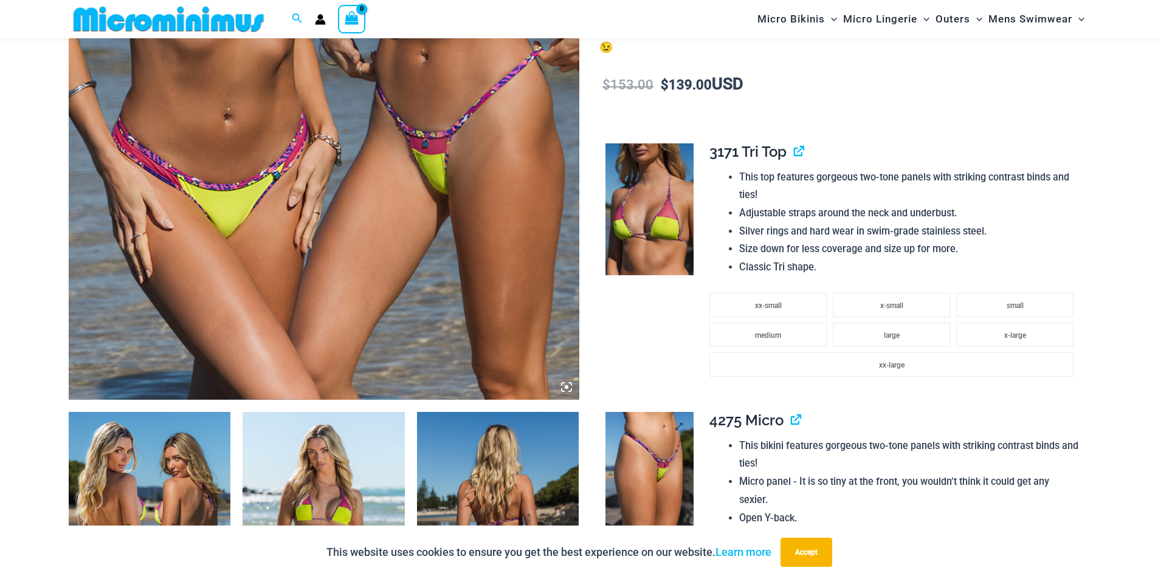
click at [667, 452] on img at bounding box center [650, 478] width 88 height 133
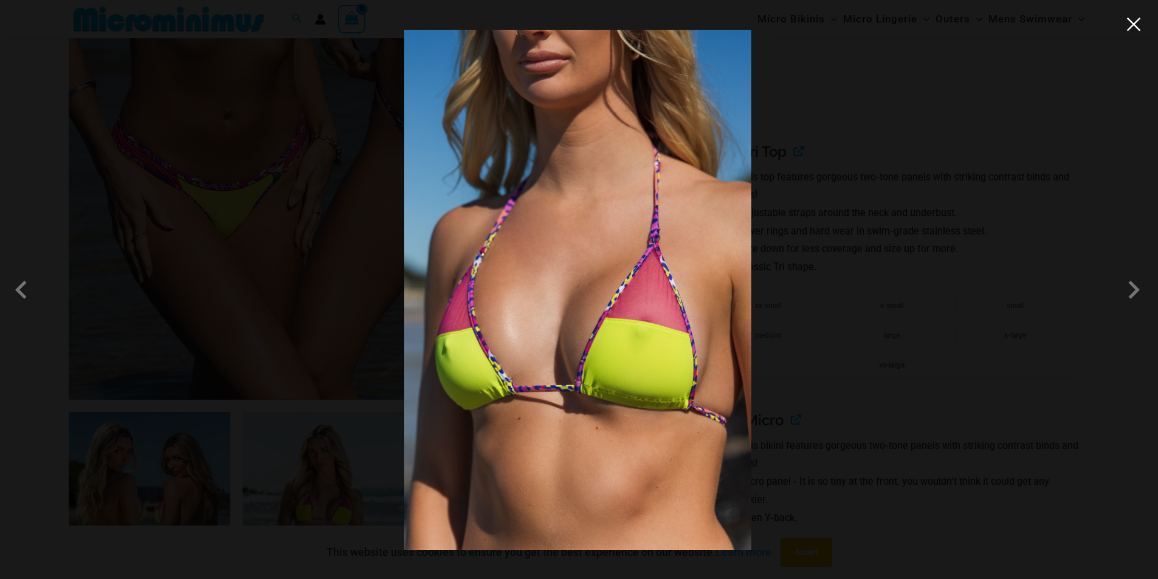
click at [1136, 29] on button "Close" at bounding box center [1134, 24] width 18 height 18
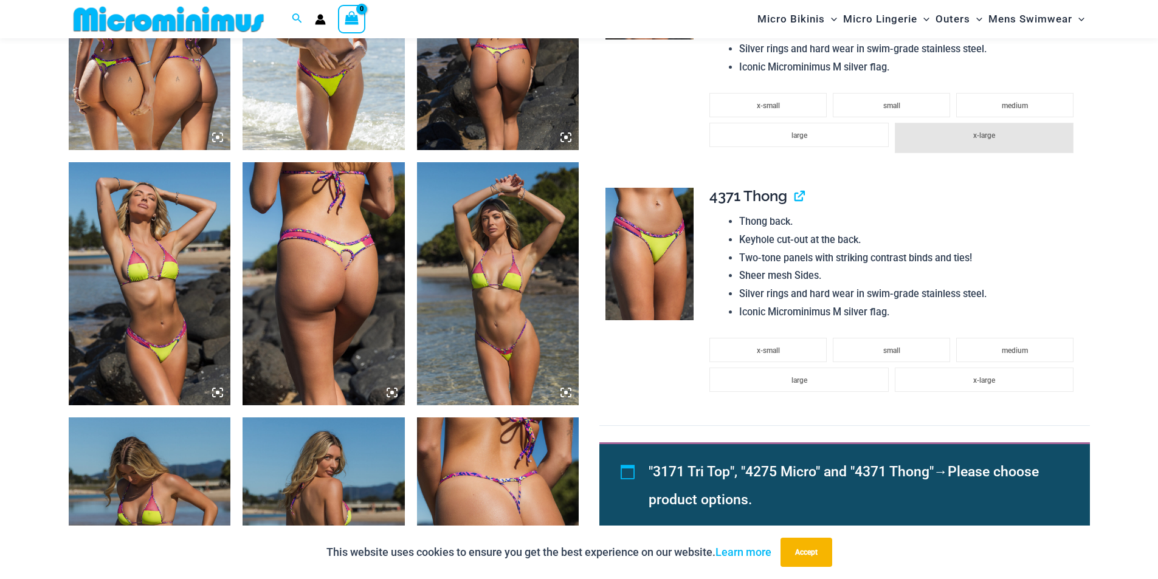
scroll to position [963, 0]
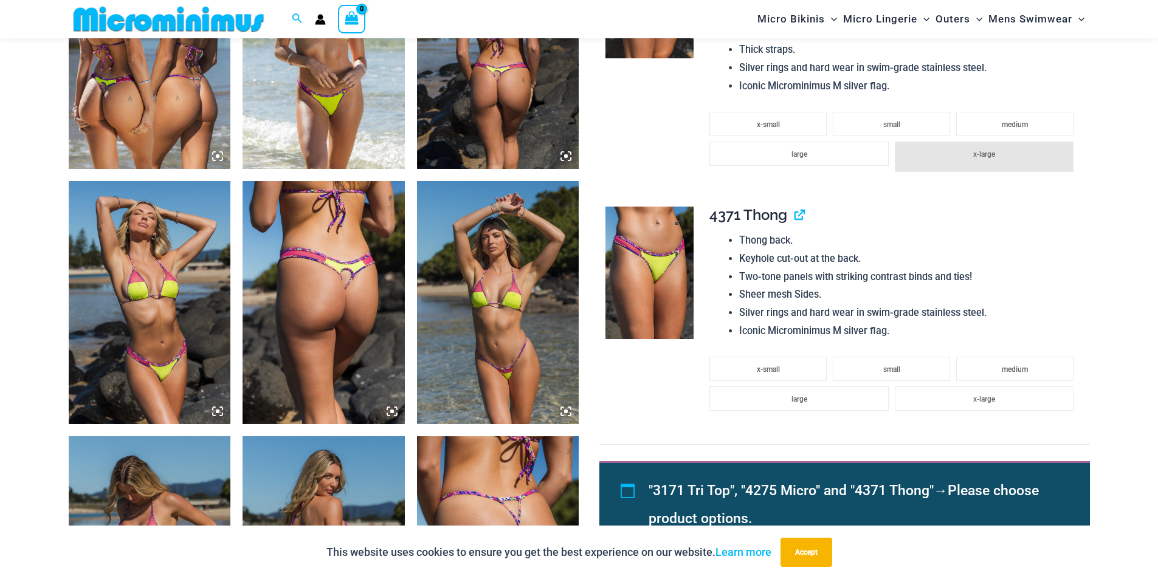
click at [674, 256] on img at bounding box center [650, 273] width 88 height 133
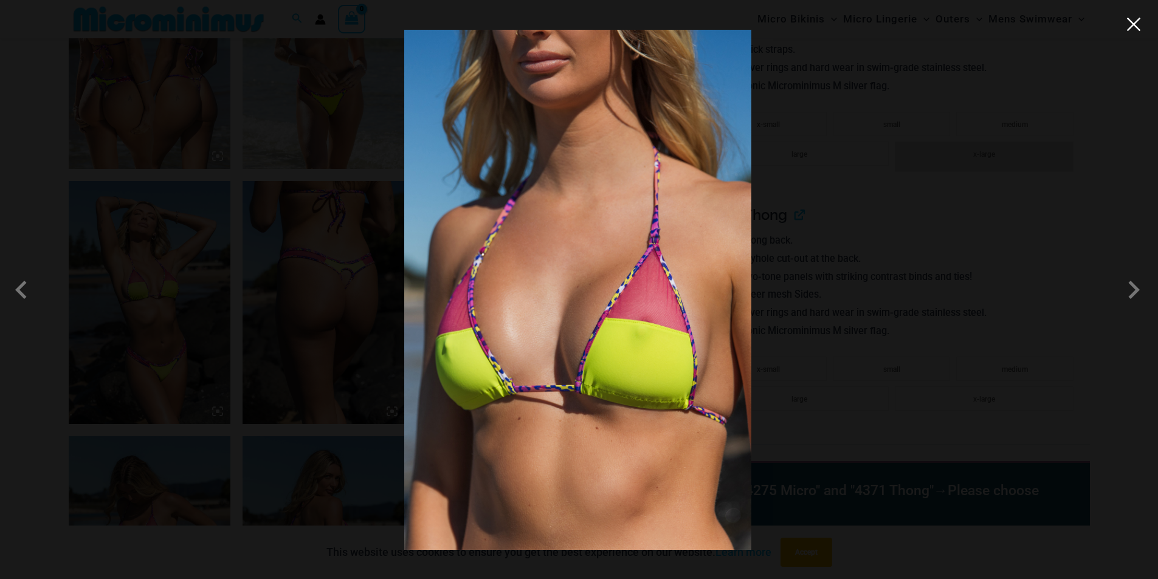
click at [1129, 31] on button "Close" at bounding box center [1134, 24] width 18 height 18
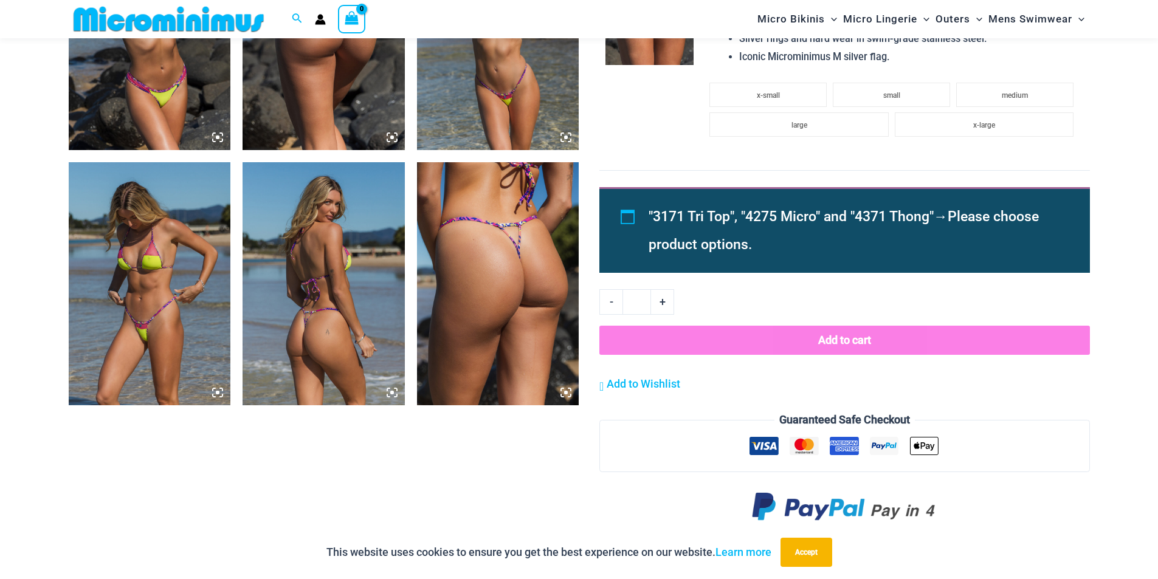
scroll to position [1267, 0]
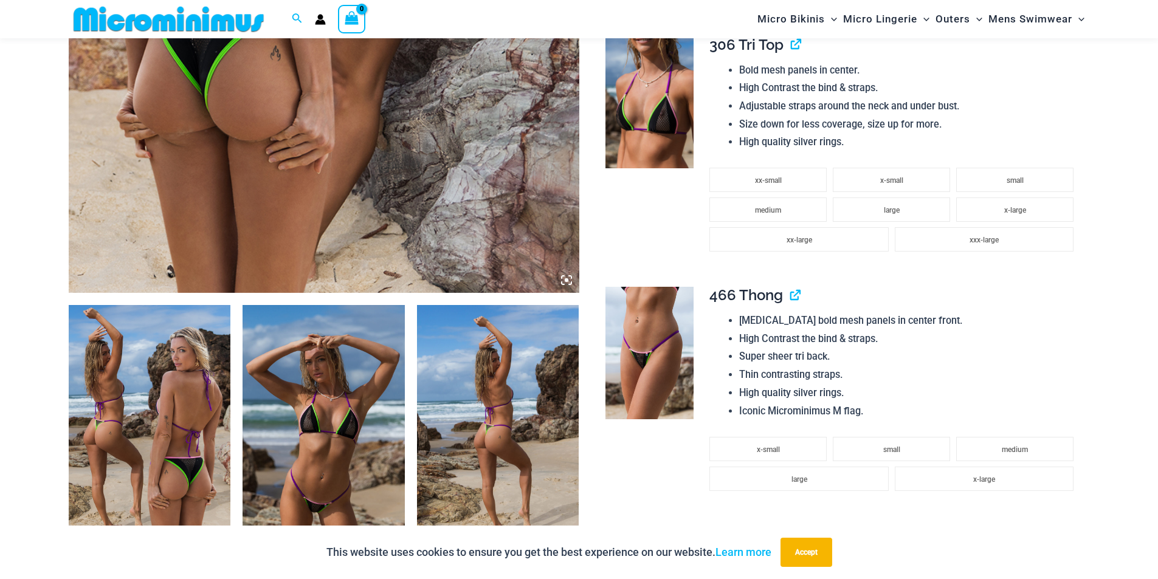
scroll to position [598, 0]
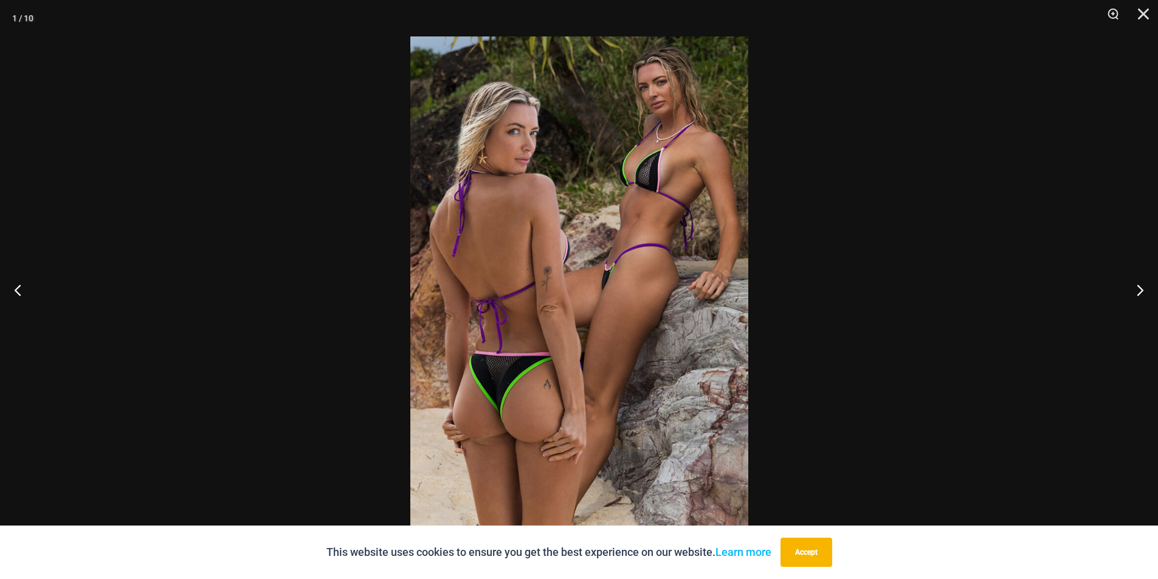
click at [507, 381] on img at bounding box center [579, 289] width 338 height 507
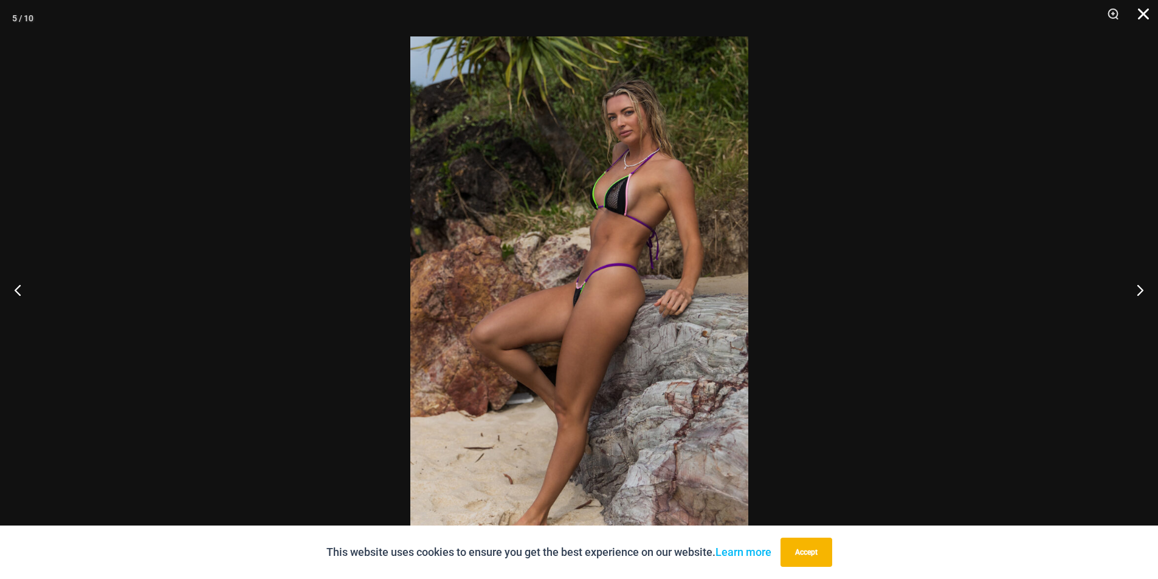
click at [1141, 15] on button "Close" at bounding box center [1139, 18] width 30 height 36
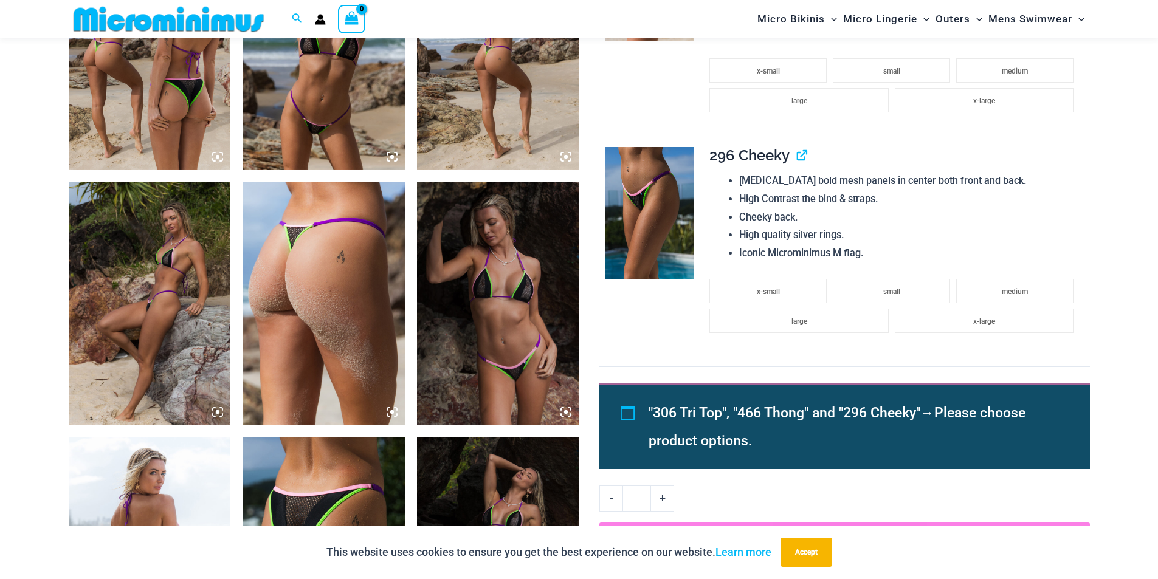
scroll to position [1023, 0]
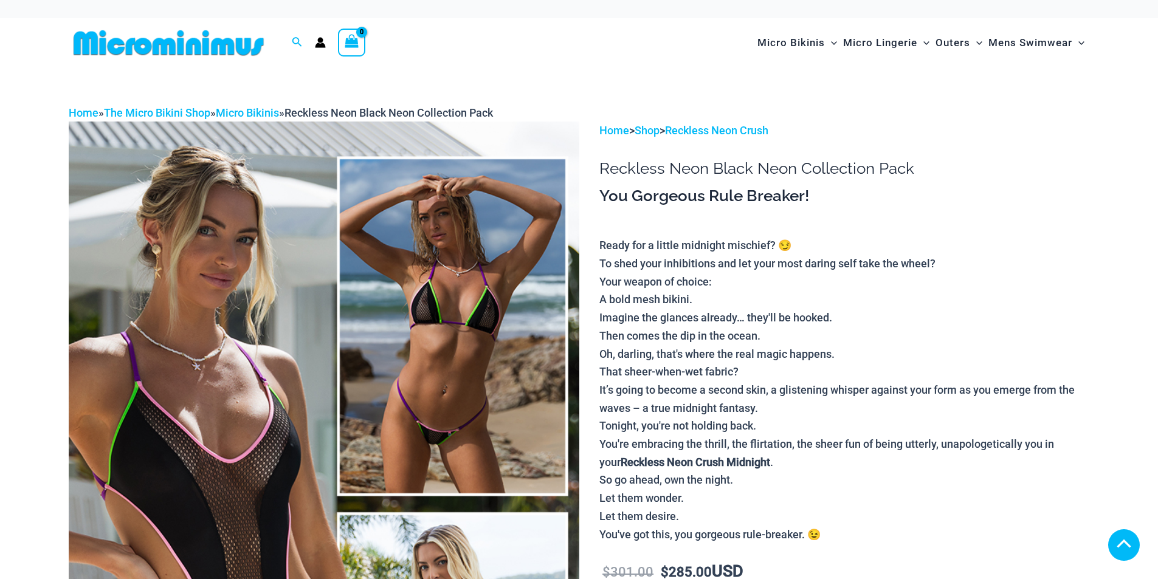
scroll to position [365, 0]
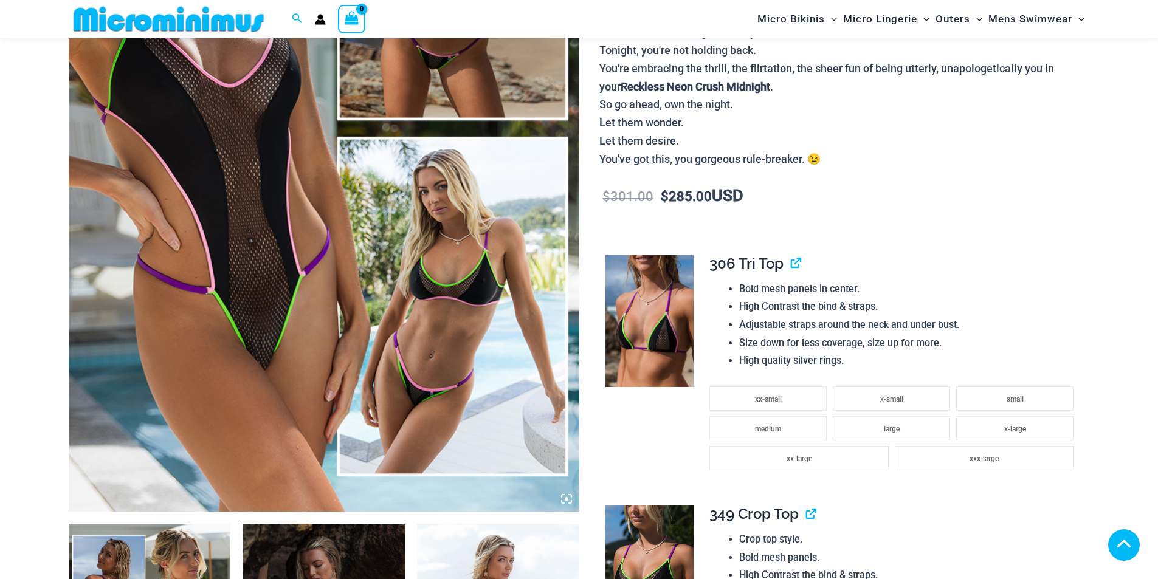
click at [303, 379] on img at bounding box center [324, 129] width 511 height 766
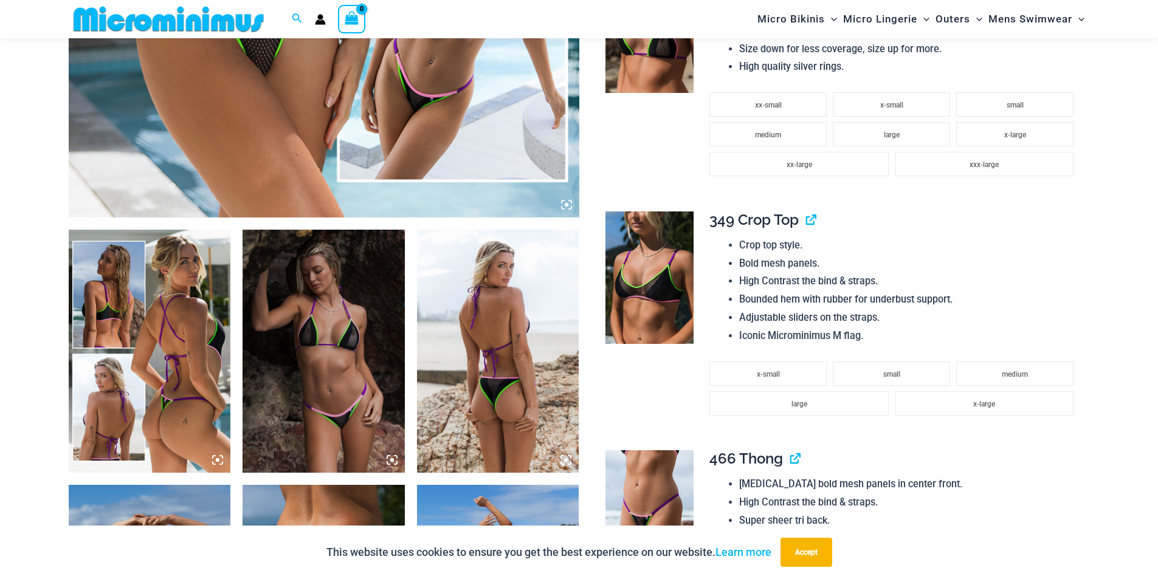
click at [569, 204] on icon at bounding box center [566, 204] width 11 height 11
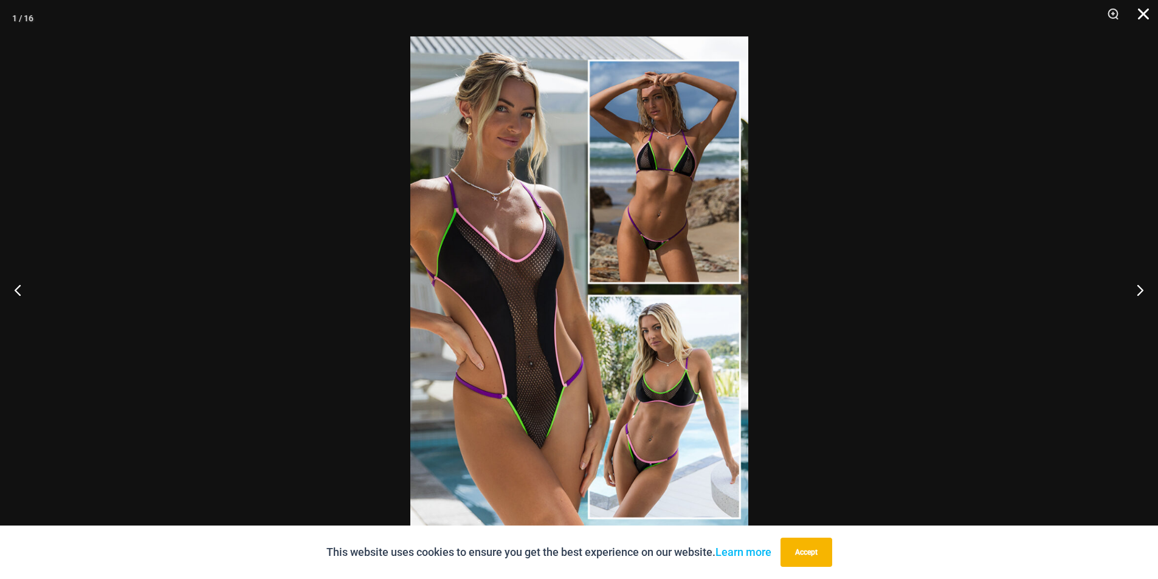
click at [1142, 17] on button "Close" at bounding box center [1139, 18] width 30 height 36
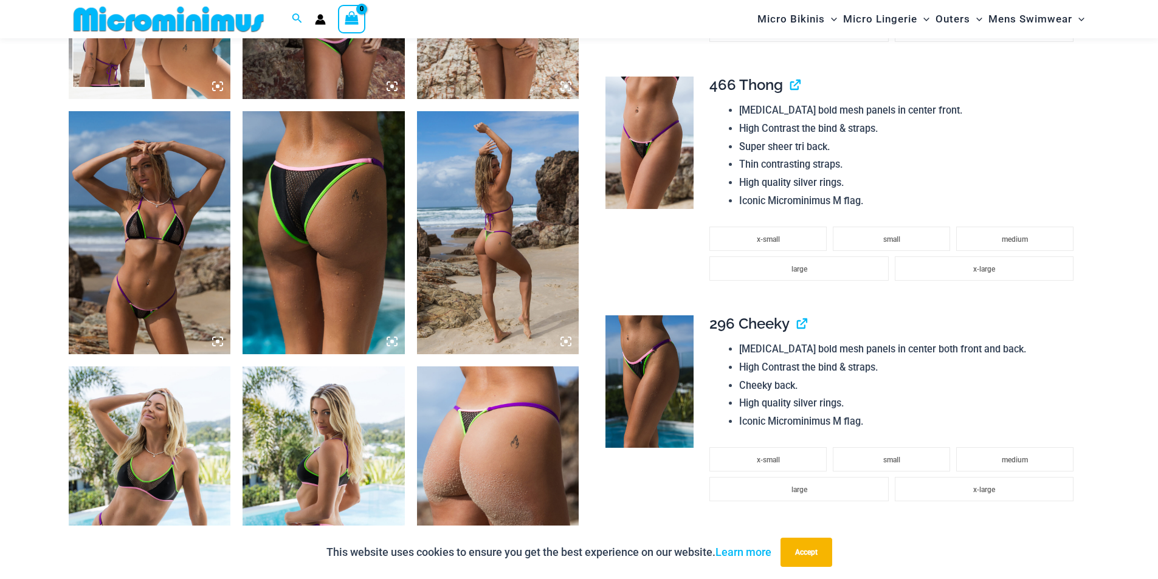
scroll to position [1085, 0]
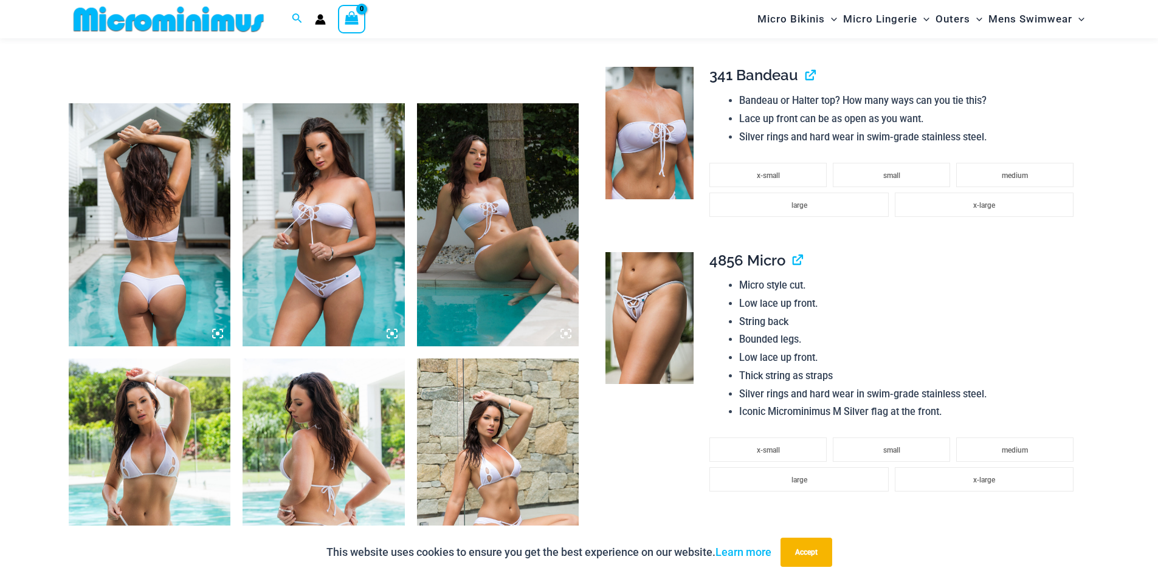
scroll to position [902, 0]
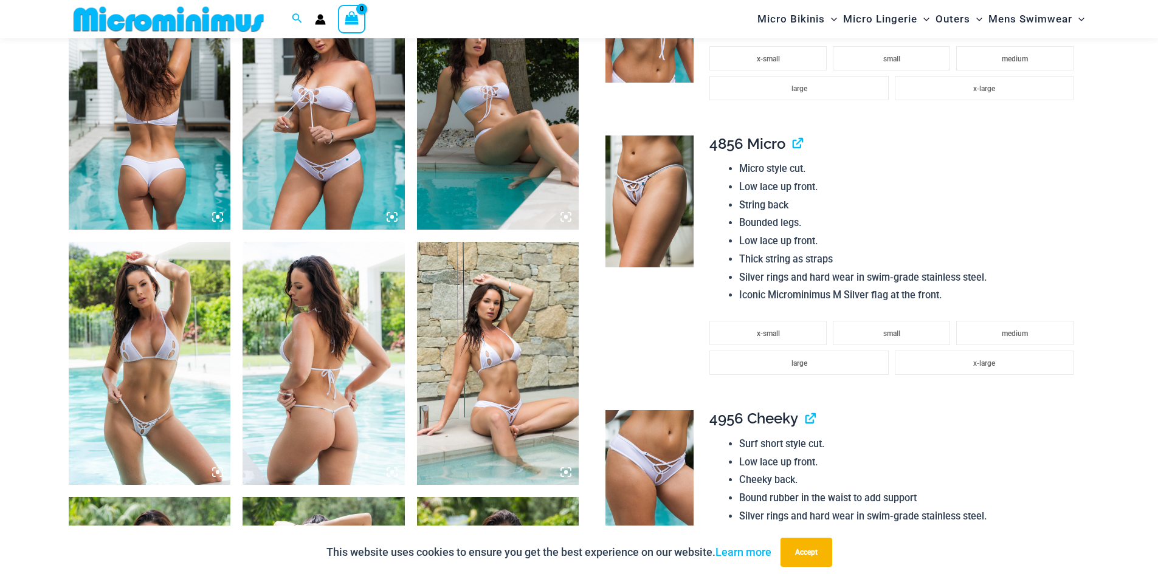
click at [217, 475] on icon at bounding box center [217, 472] width 11 height 11
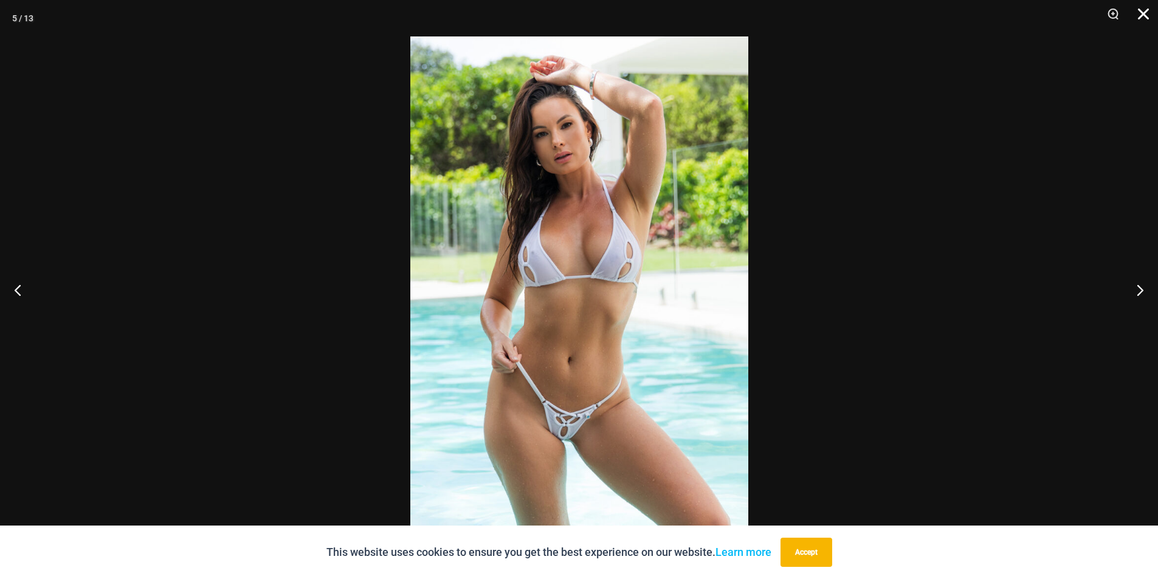
click at [1144, 11] on button "Close" at bounding box center [1139, 18] width 30 height 36
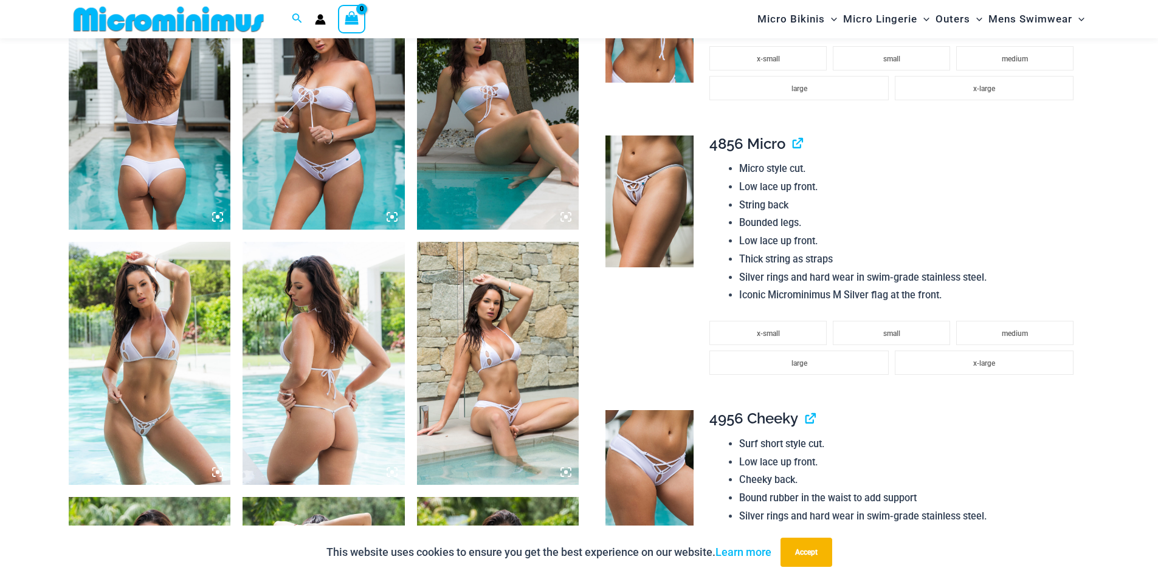
click at [392, 216] on icon at bounding box center [392, 217] width 4 height 4
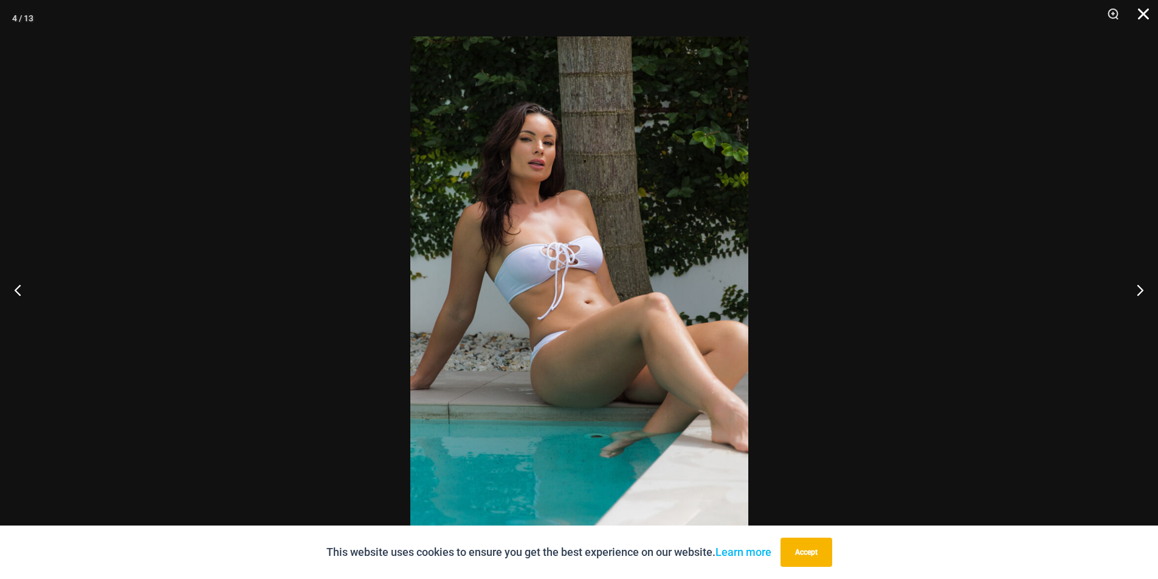
click at [1148, 17] on button "Close" at bounding box center [1139, 18] width 30 height 36
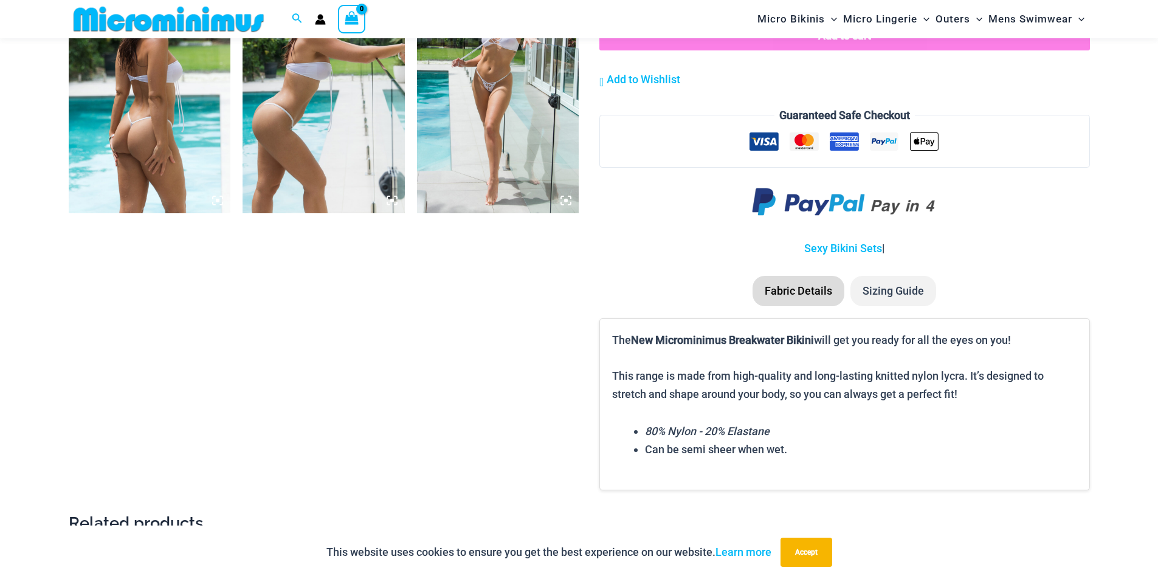
scroll to position [1693, 0]
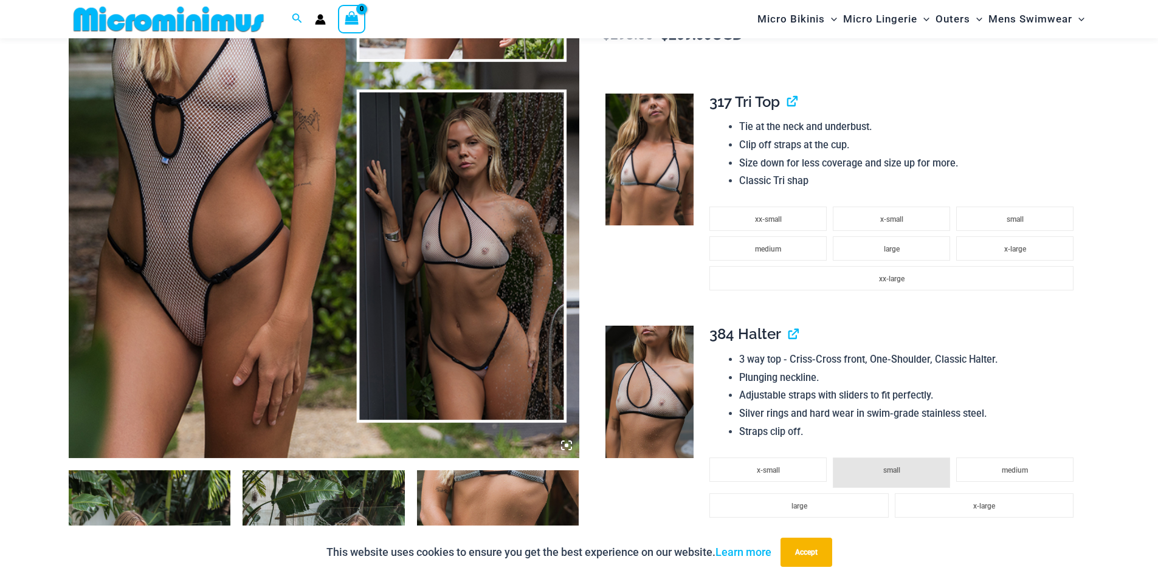
scroll to position [597, 0]
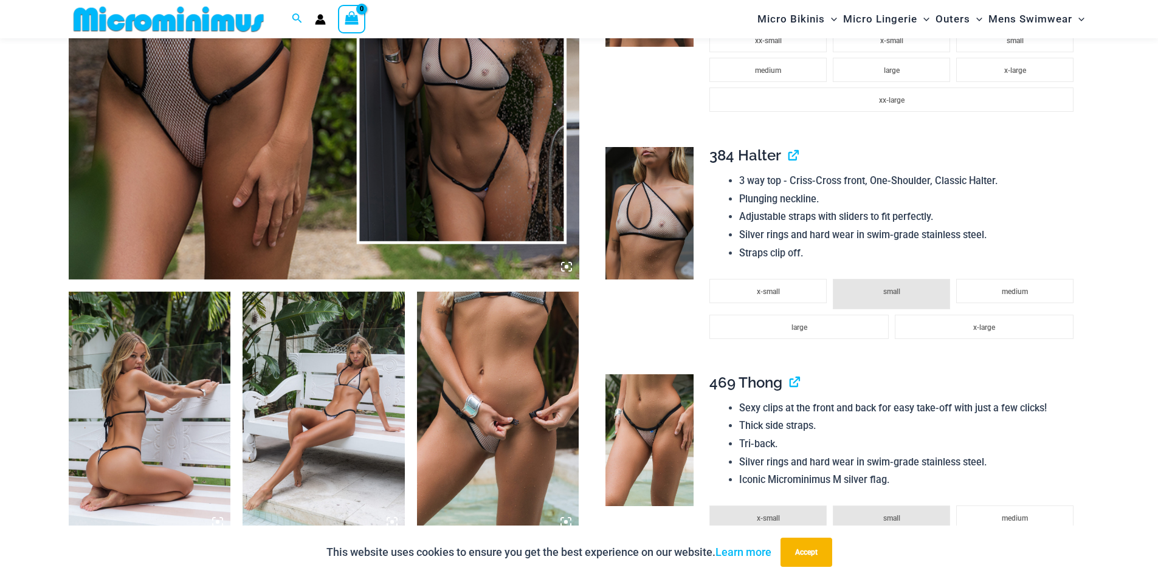
click at [566, 267] on icon at bounding box center [567, 267] width 4 height 4
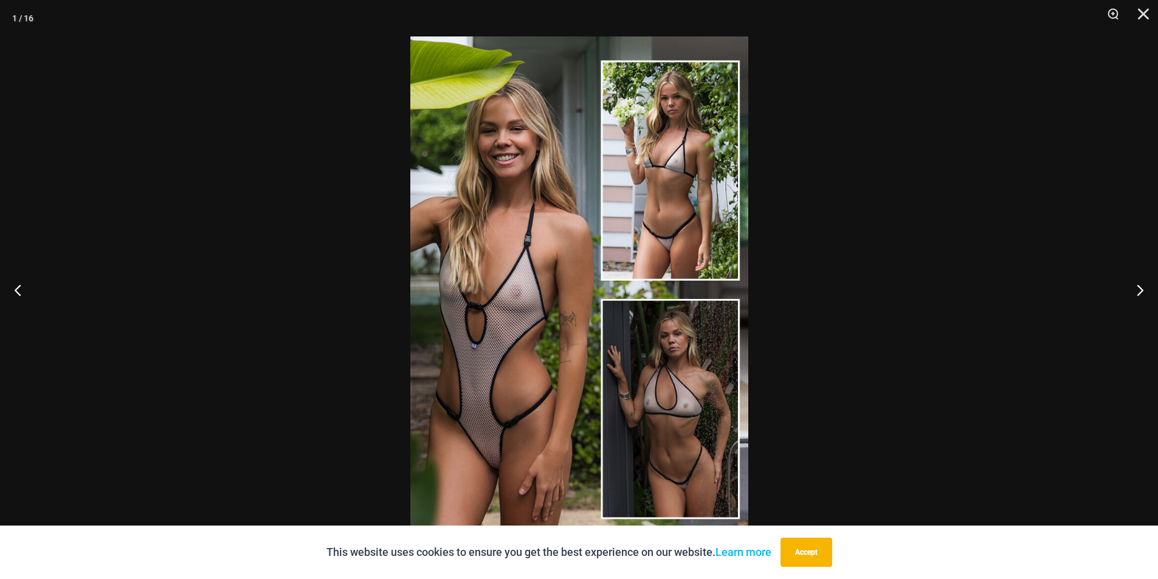
click at [499, 466] on img at bounding box center [579, 289] width 338 height 507
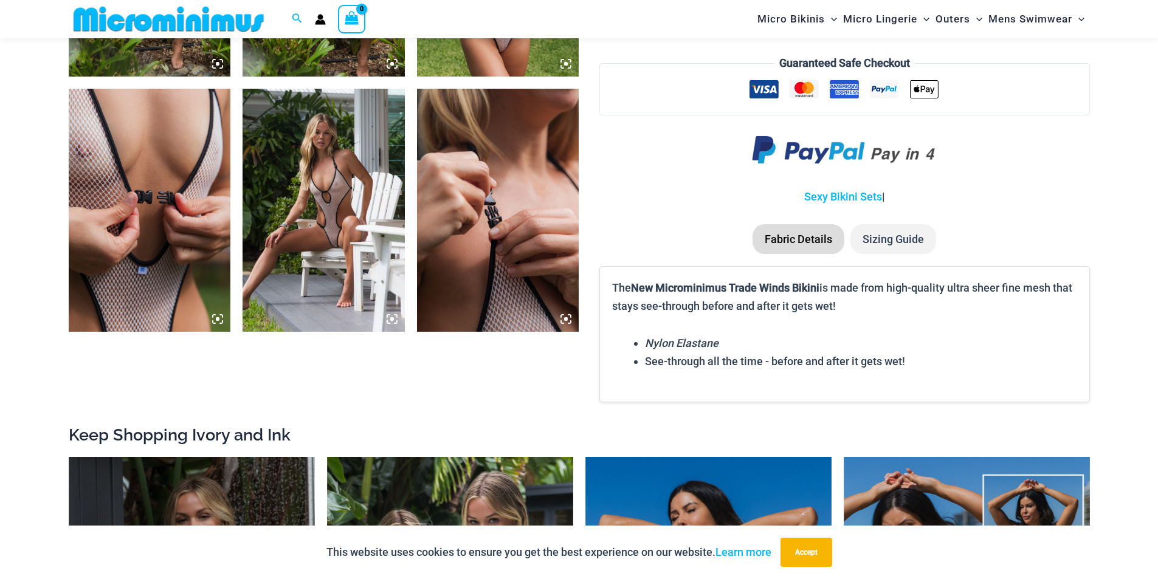
scroll to position [1636, 0]
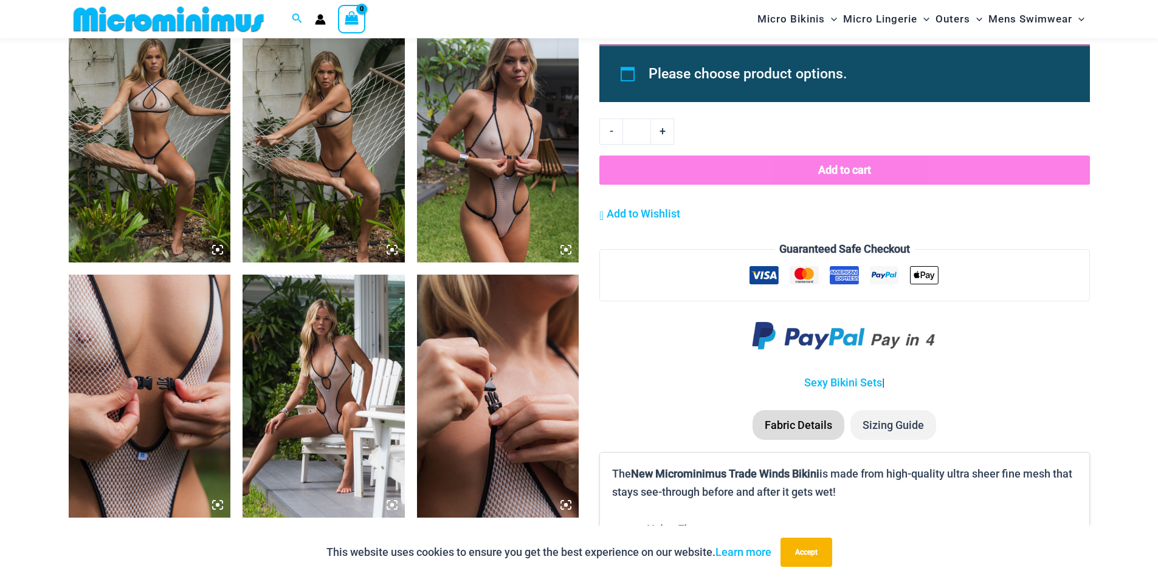
click at [333, 410] on img at bounding box center [324, 396] width 162 height 243
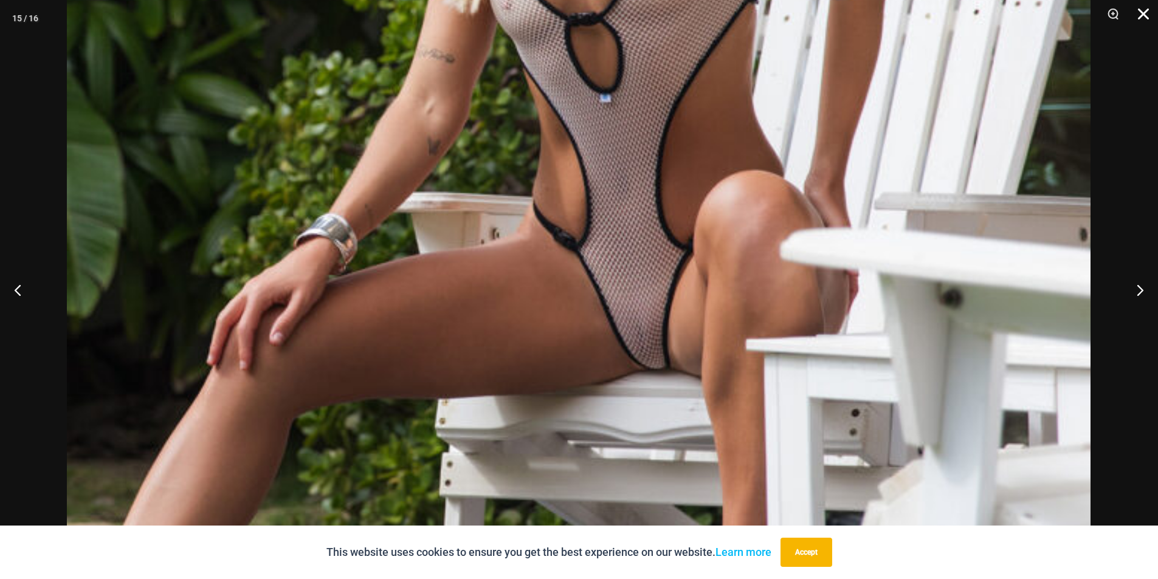
click at [1146, 19] on button "Close" at bounding box center [1139, 18] width 30 height 36
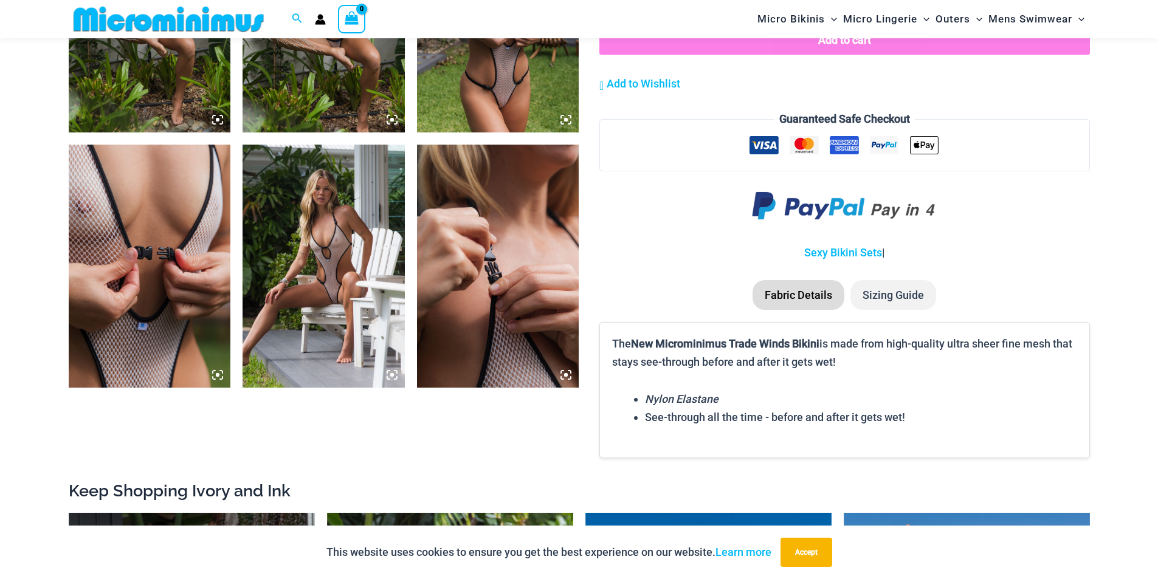
scroll to position [1696, 0]
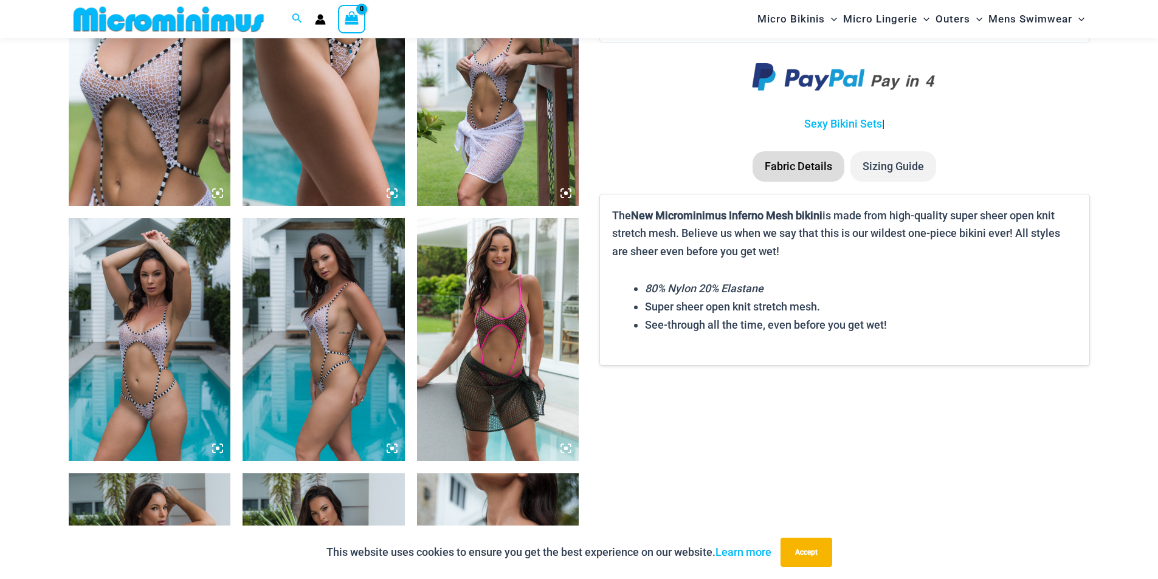
scroll to position [1267, 0]
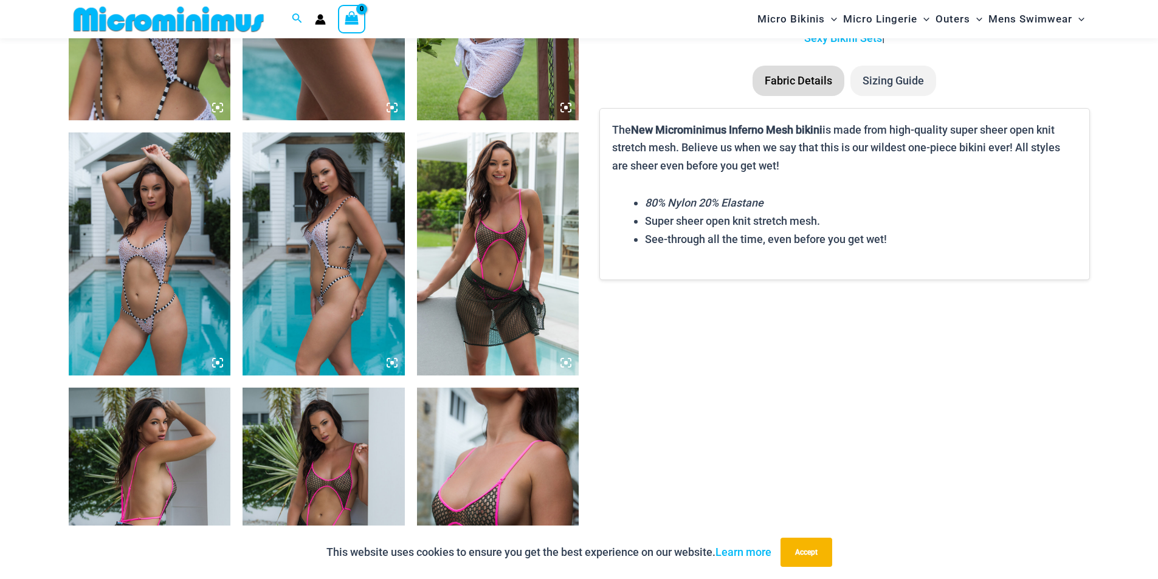
click at [219, 364] on icon at bounding box center [218, 363] width 4 height 4
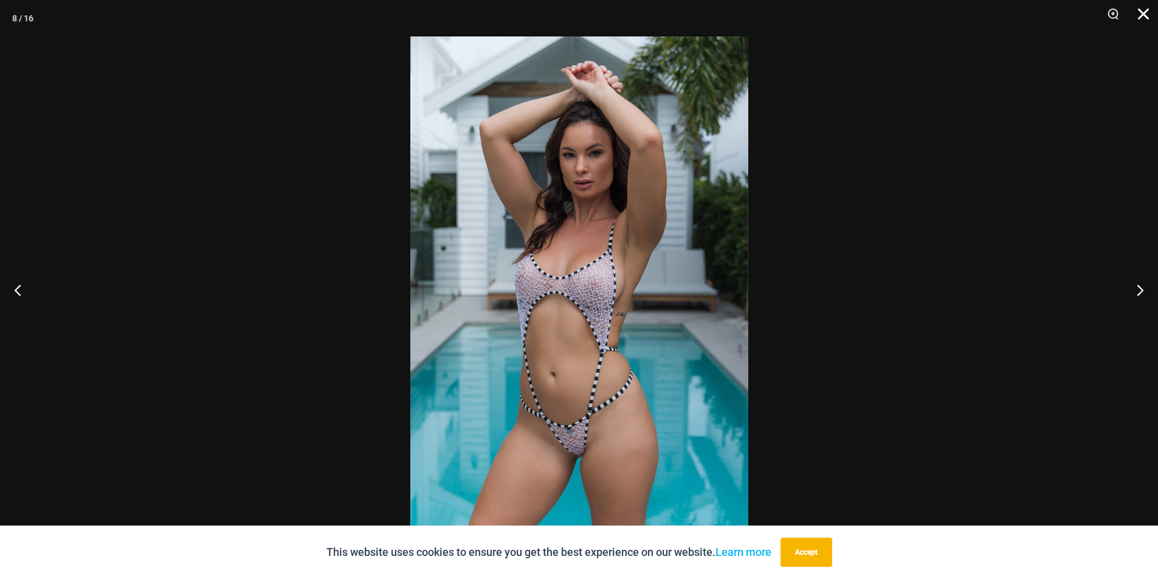
click at [1143, 15] on button "Close" at bounding box center [1139, 18] width 30 height 36
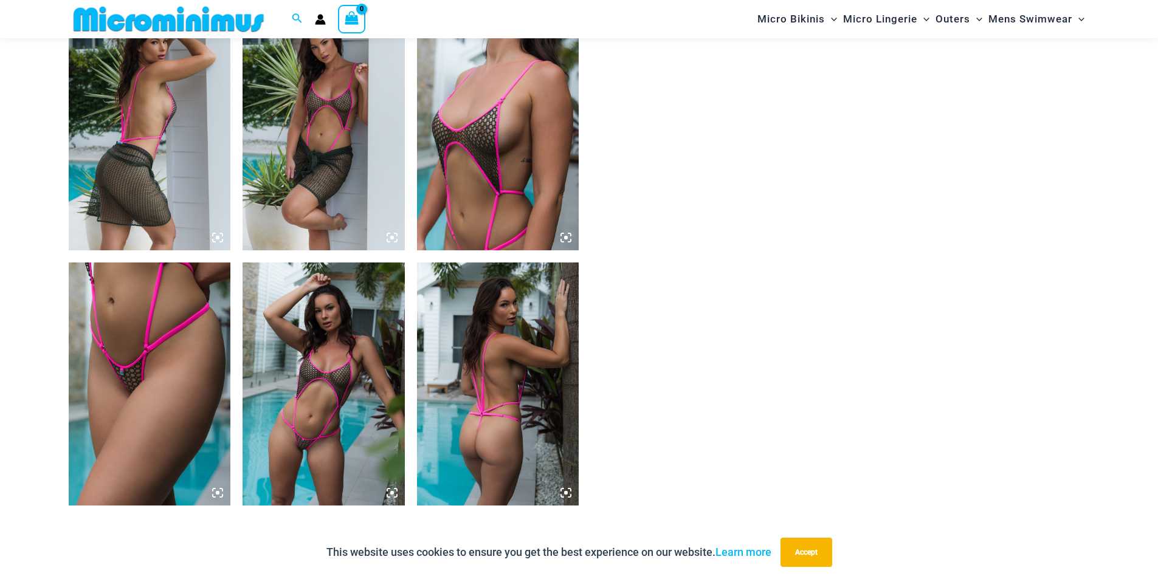
scroll to position [1693, 0]
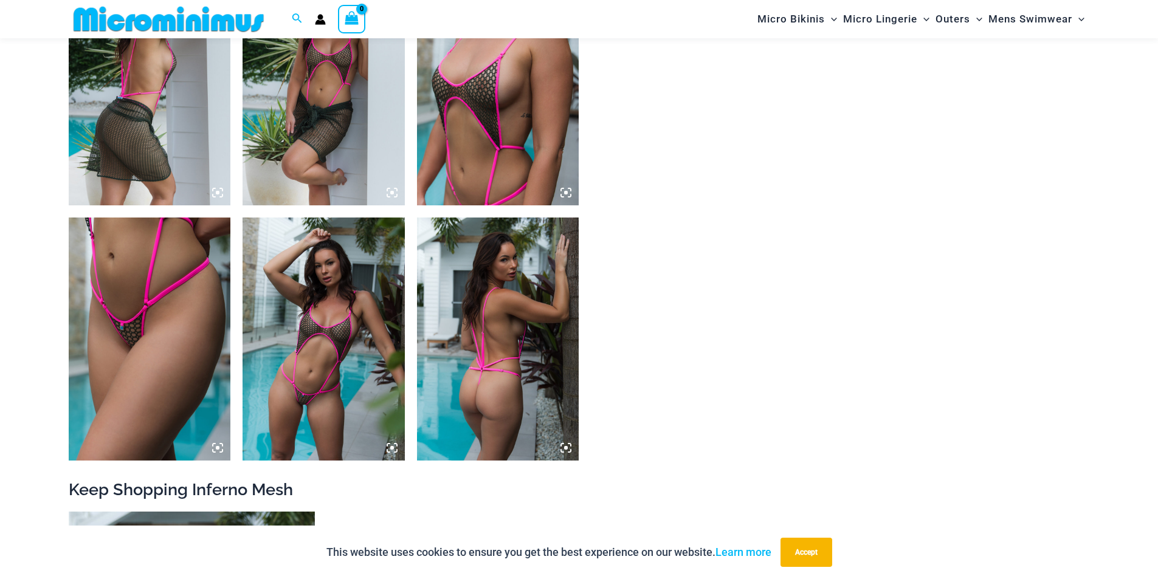
click at [382, 443] on img at bounding box center [324, 339] width 162 height 243
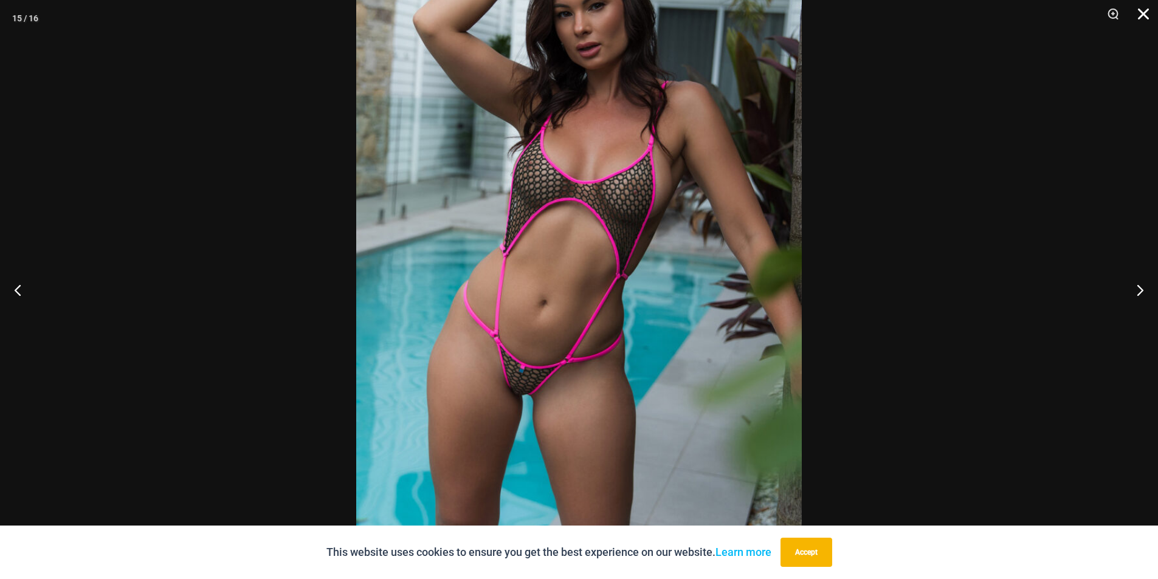
click at [1141, 15] on button "Close" at bounding box center [1139, 18] width 30 height 36
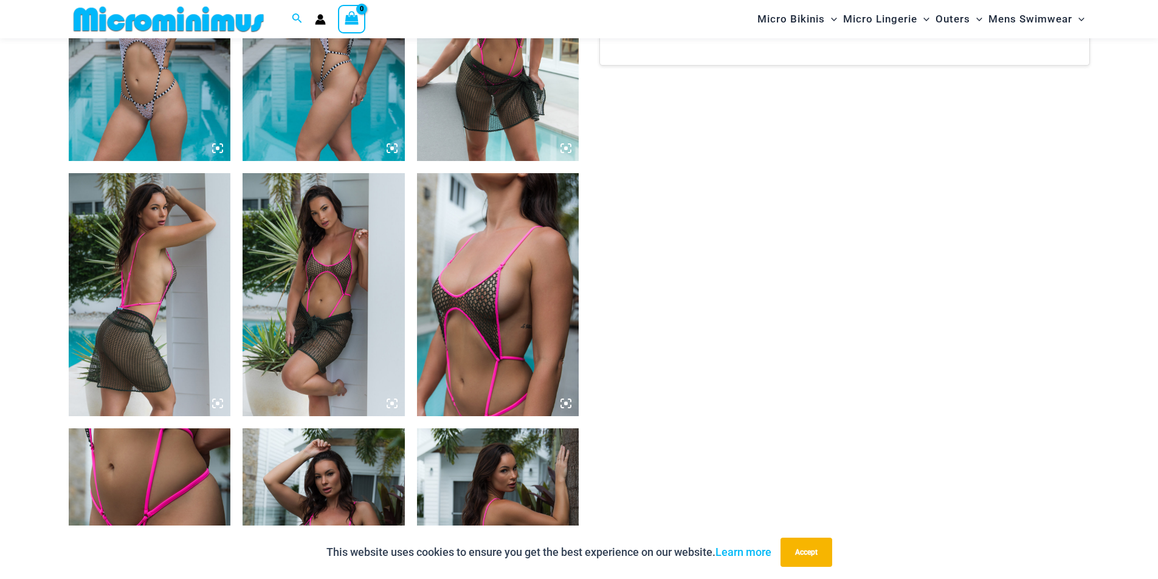
scroll to position [1389, 0]
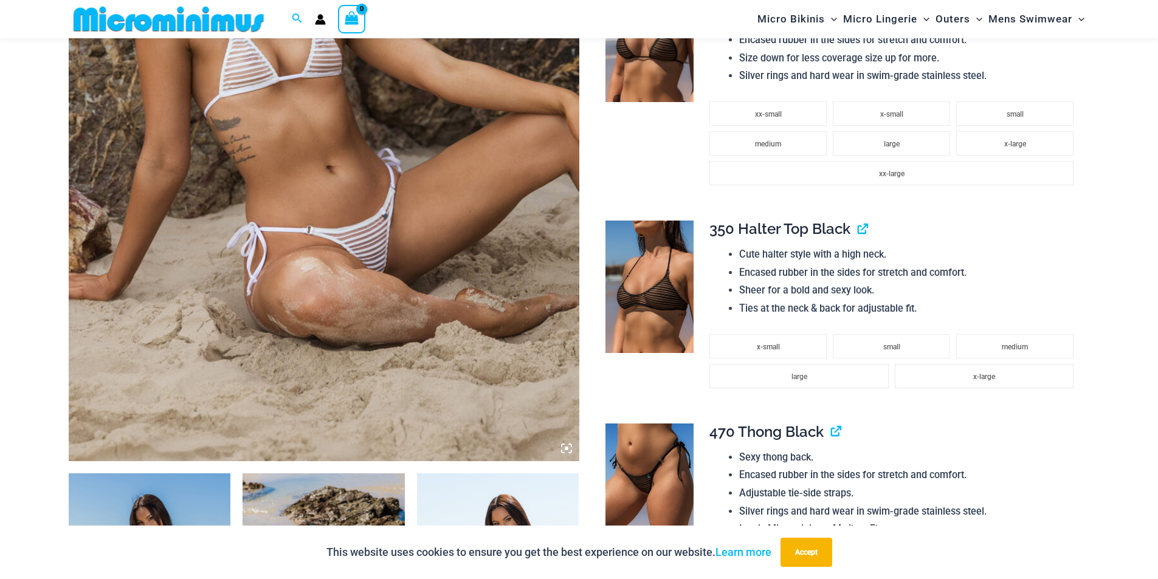
scroll to position [780, 0]
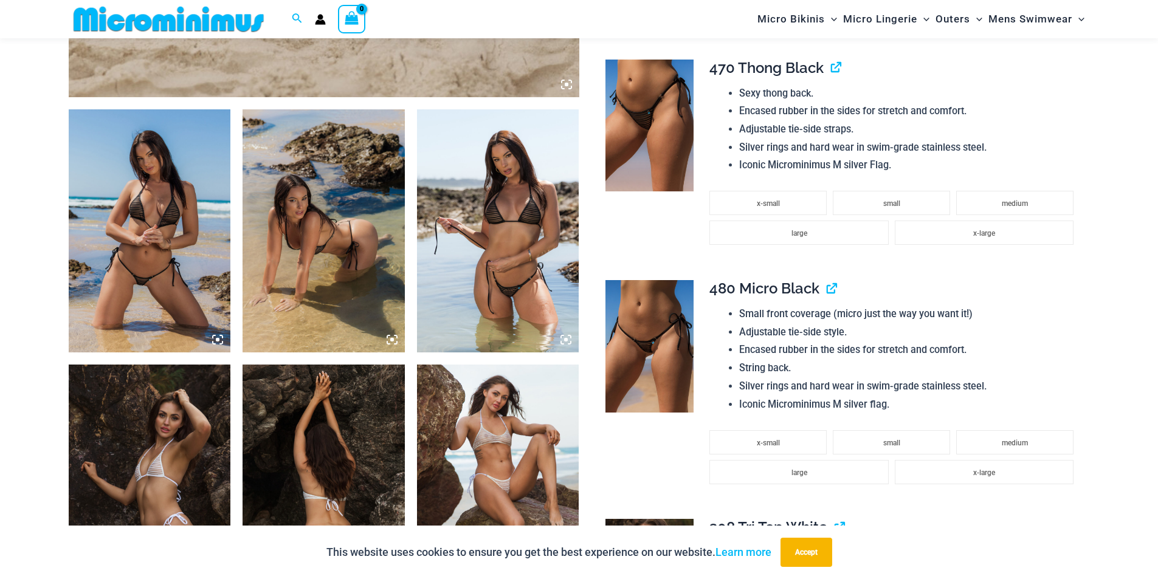
click at [220, 338] on icon at bounding box center [217, 339] width 11 height 11
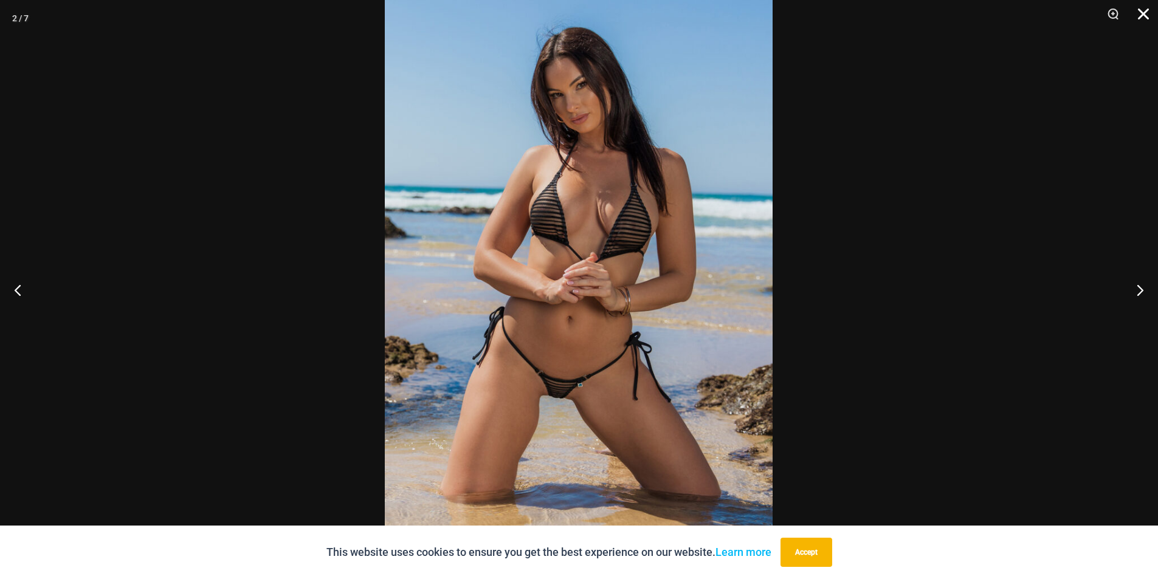
click at [1141, 14] on button "Close" at bounding box center [1139, 18] width 30 height 36
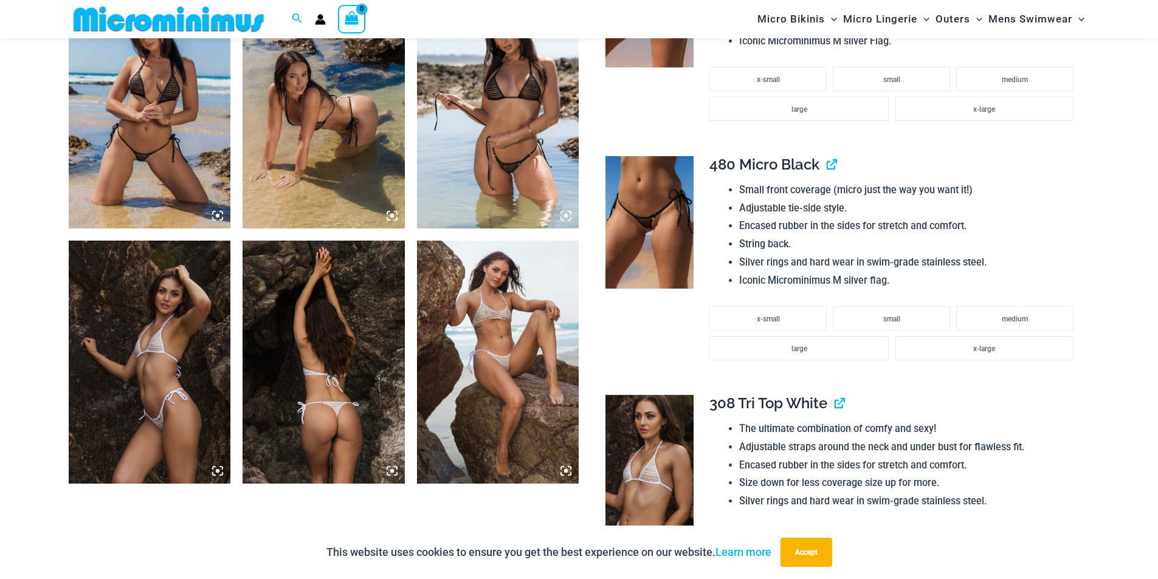
scroll to position [962, 0]
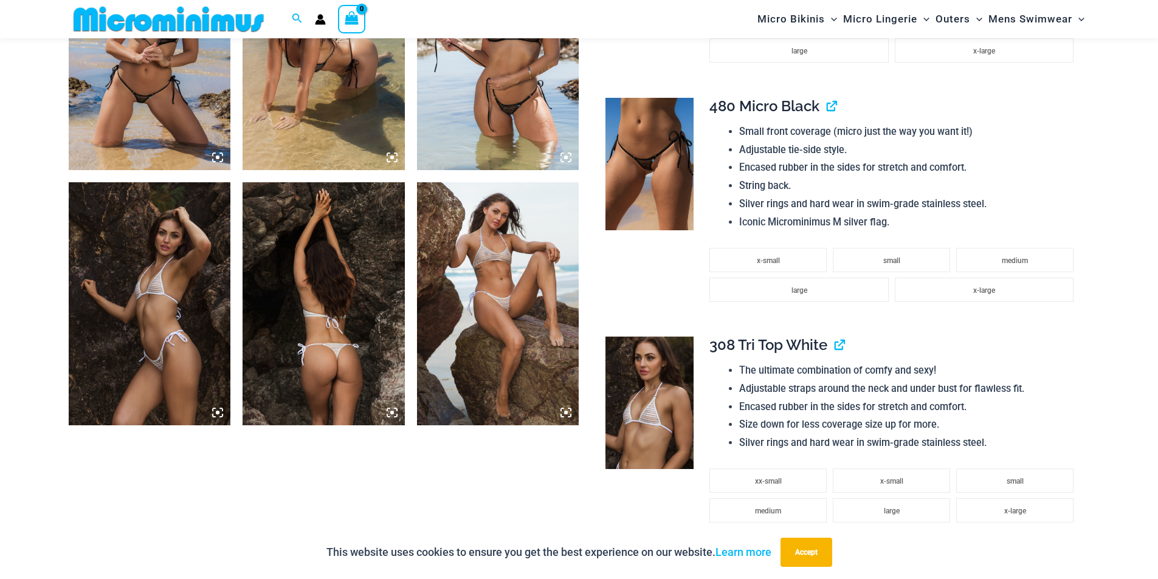
click at [497, 280] on img at bounding box center [498, 303] width 162 height 243
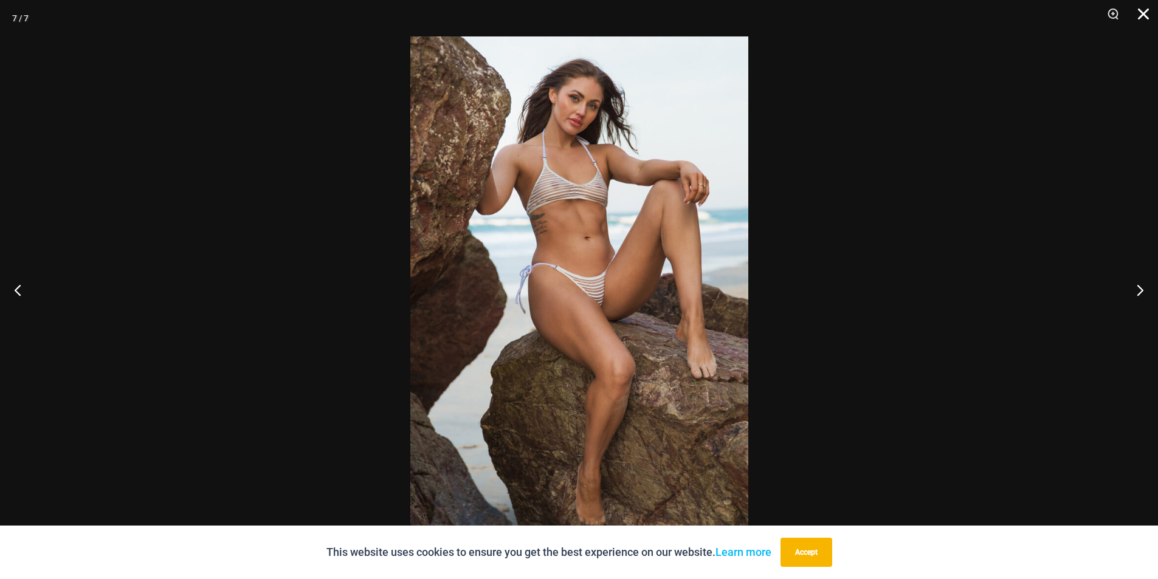
click at [1153, 13] on button "Close" at bounding box center [1139, 18] width 30 height 36
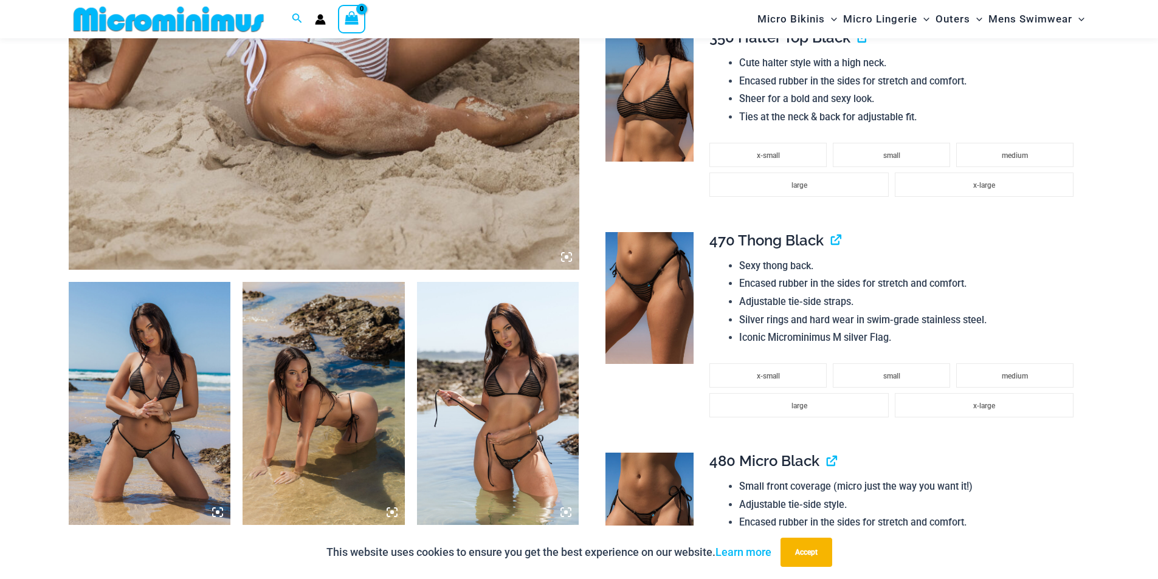
scroll to position [536, 0]
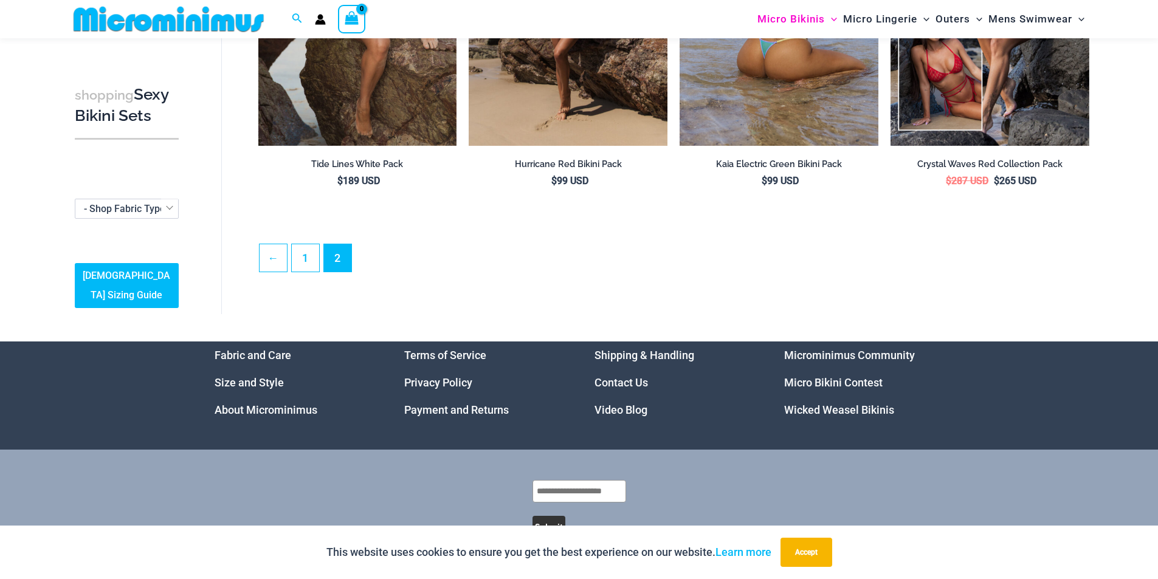
scroll to position [294, 0]
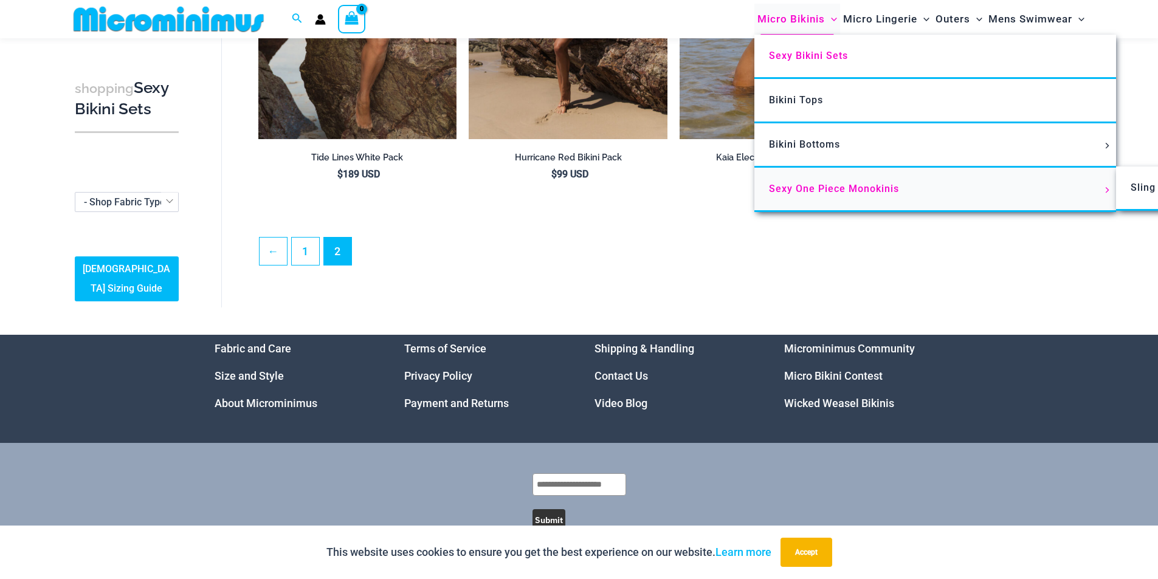
click at [812, 188] on span "Sexy One Piece Monokinis" at bounding box center [834, 189] width 130 height 12
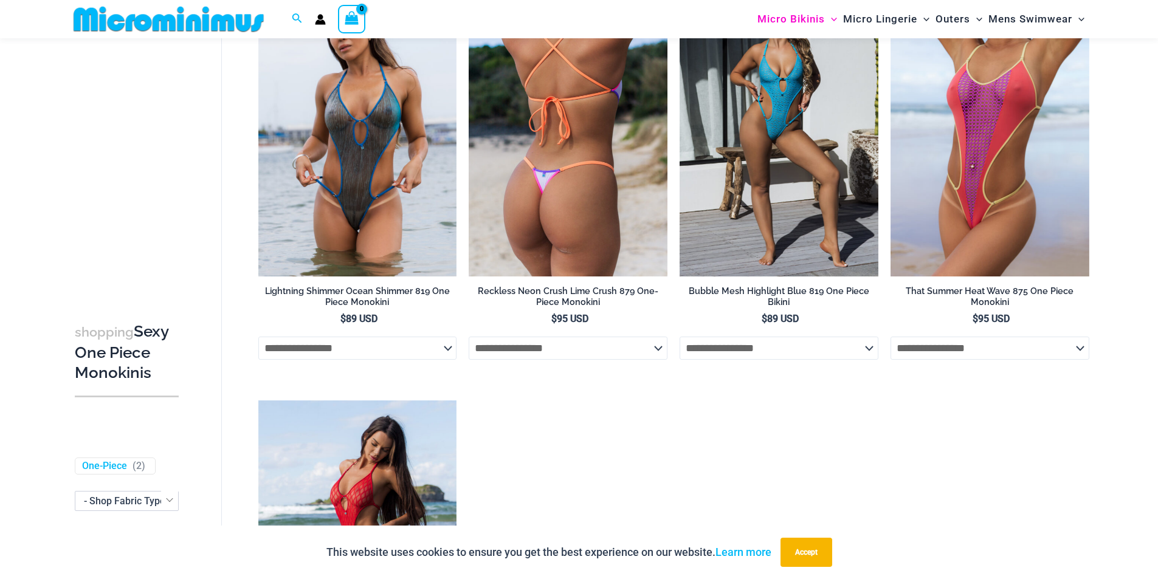
scroll to position [1935, 0]
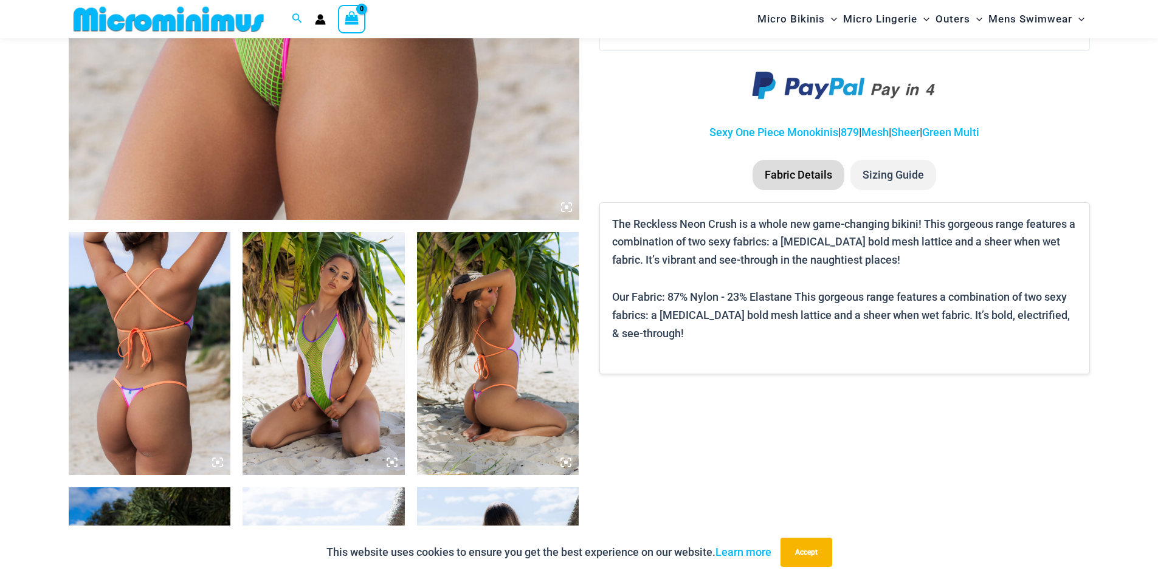
scroll to position [657, 0]
click at [396, 465] on icon at bounding box center [396, 465] width 2 height 2
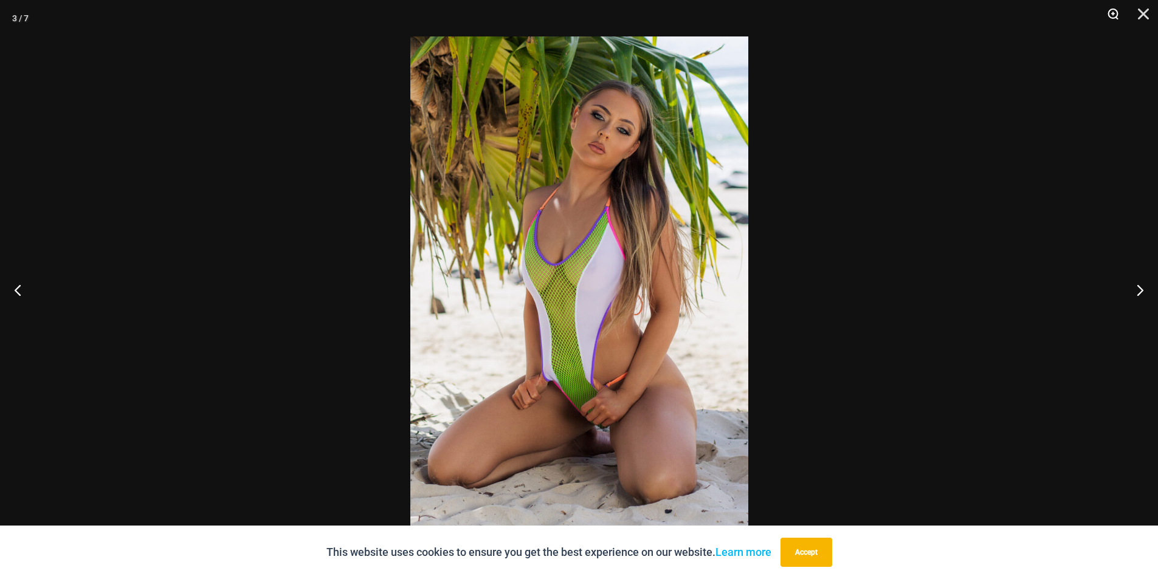
click at [1114, 12] on button "Zoom" at bounding box center [1109, 18] width 30 height 36
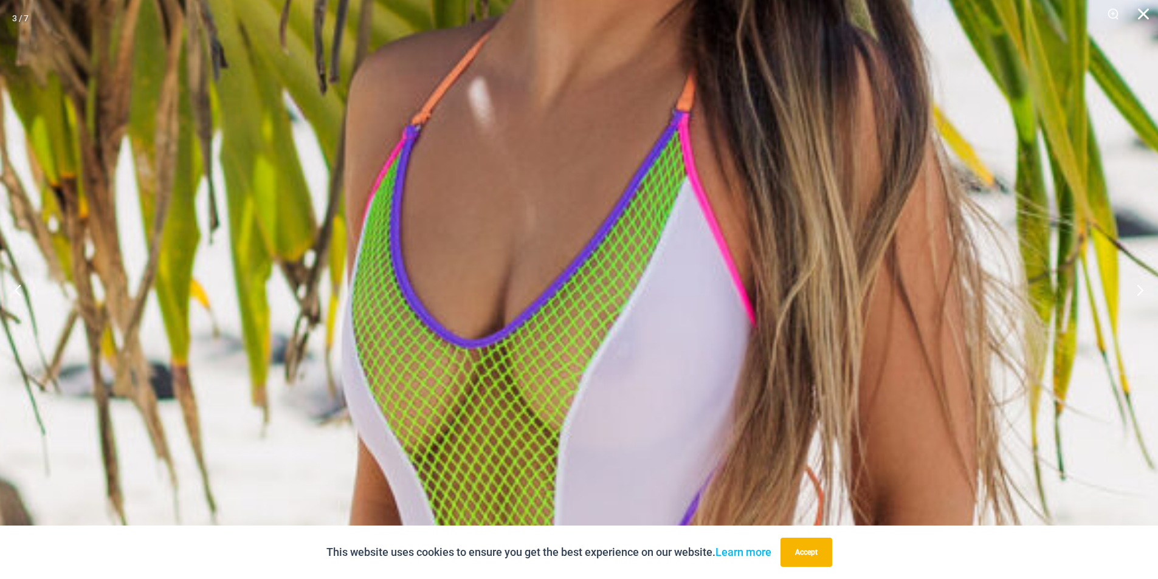
click at [1147, 11] on button "Close" at bounding box center [1139, 18] width 30 height 36
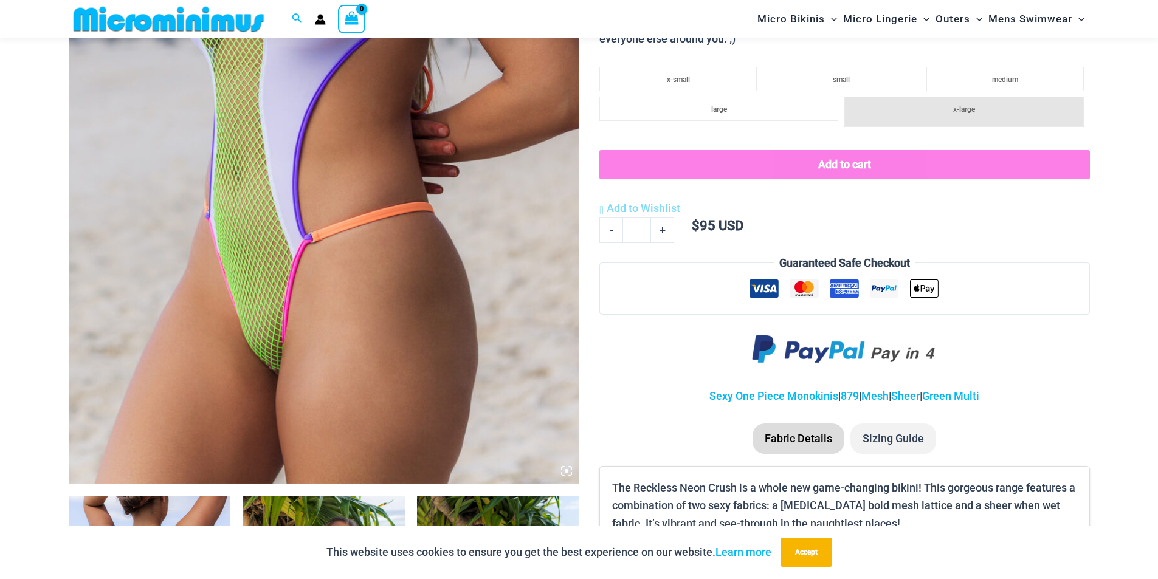
scroll to position [414, 0]
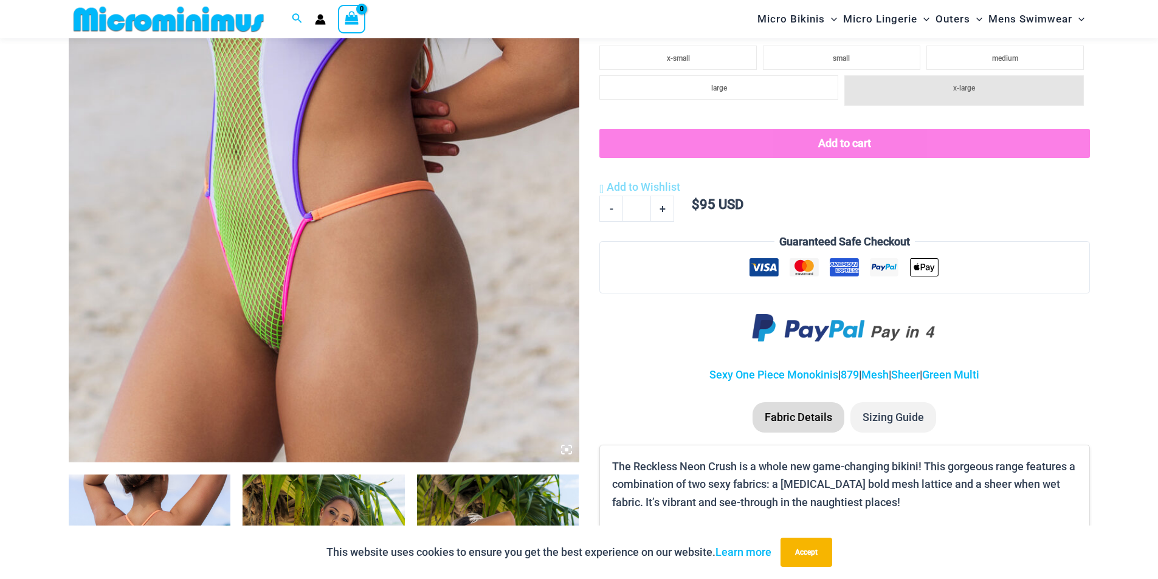
click at [565, 448] on icon at bounding box center [566, 449] width 11 height 11
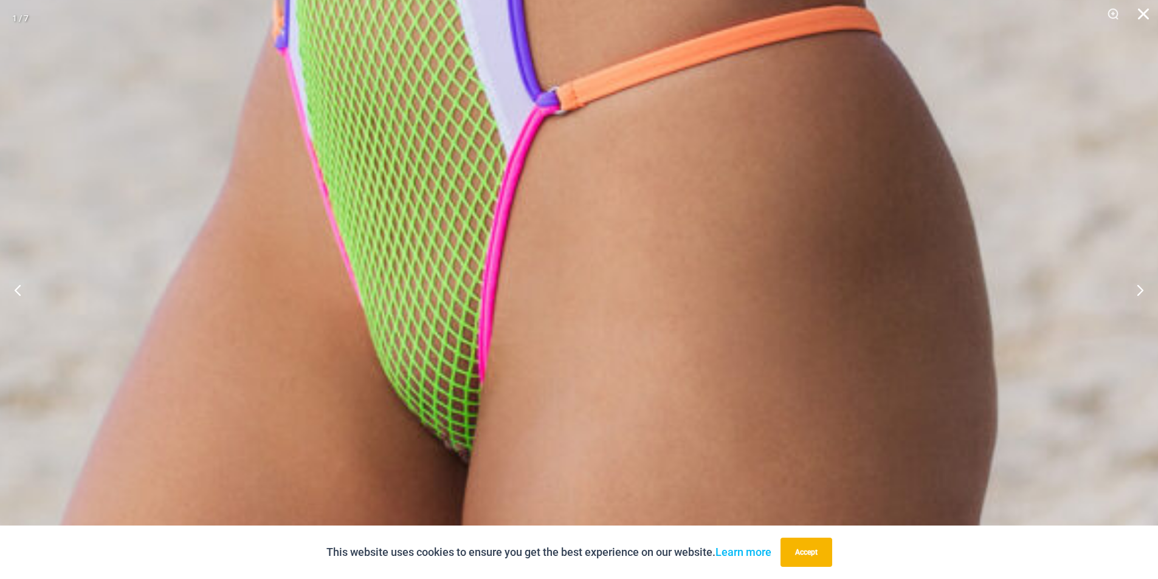
click at [1143, 16] on button "Close" at bounding box center [1139, 18] width 30 height 36
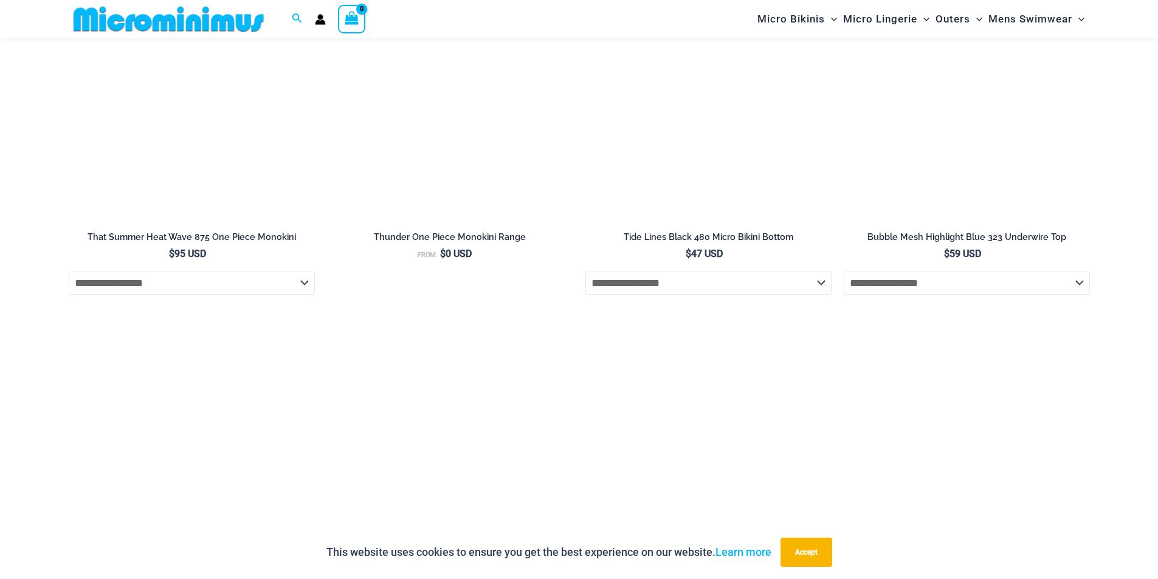
scroll to position [2421, 0]
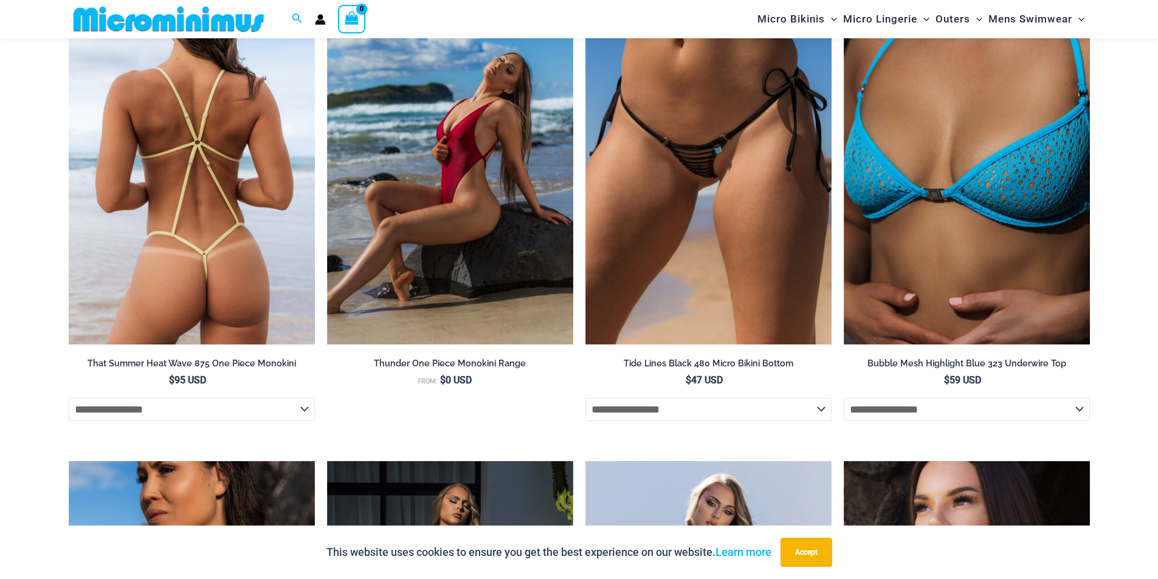
click at [252, 287] on img at bounding box center [192, 161] width 246 height 370
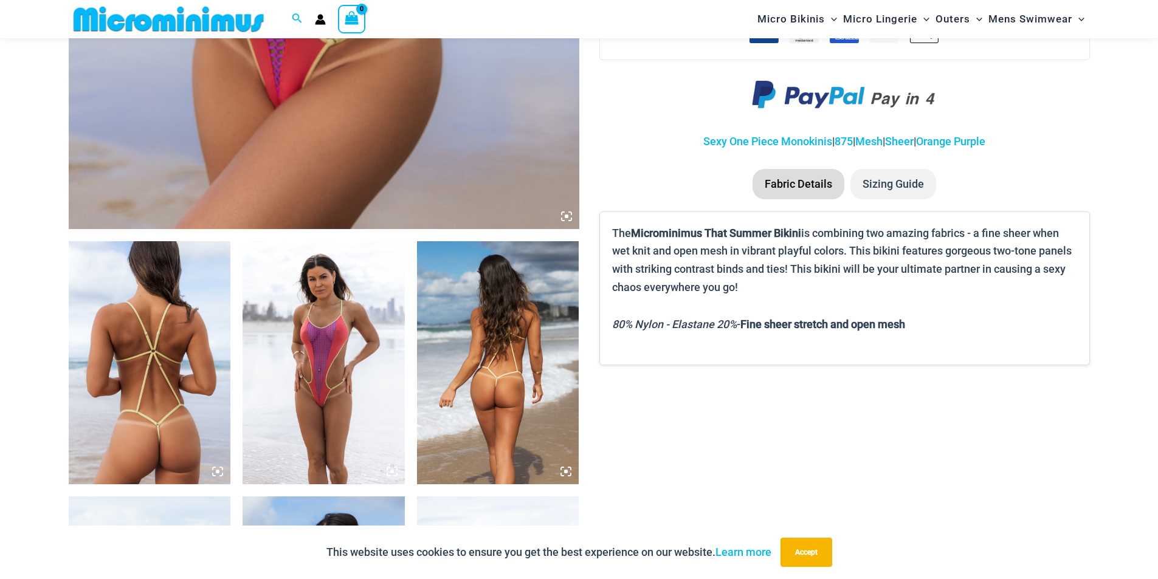
scroll to position [718, 0]
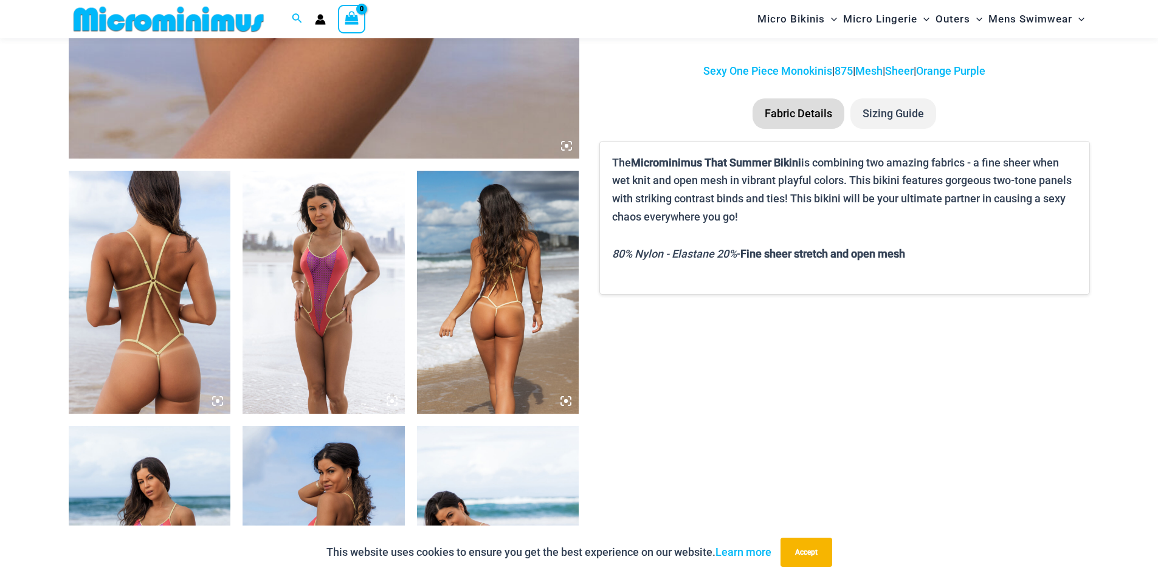
click at [384, 399] on img at bounding box center [324, 292] width 162 height 243
